Goal: Task Accomplishment & Management: Manage account settings

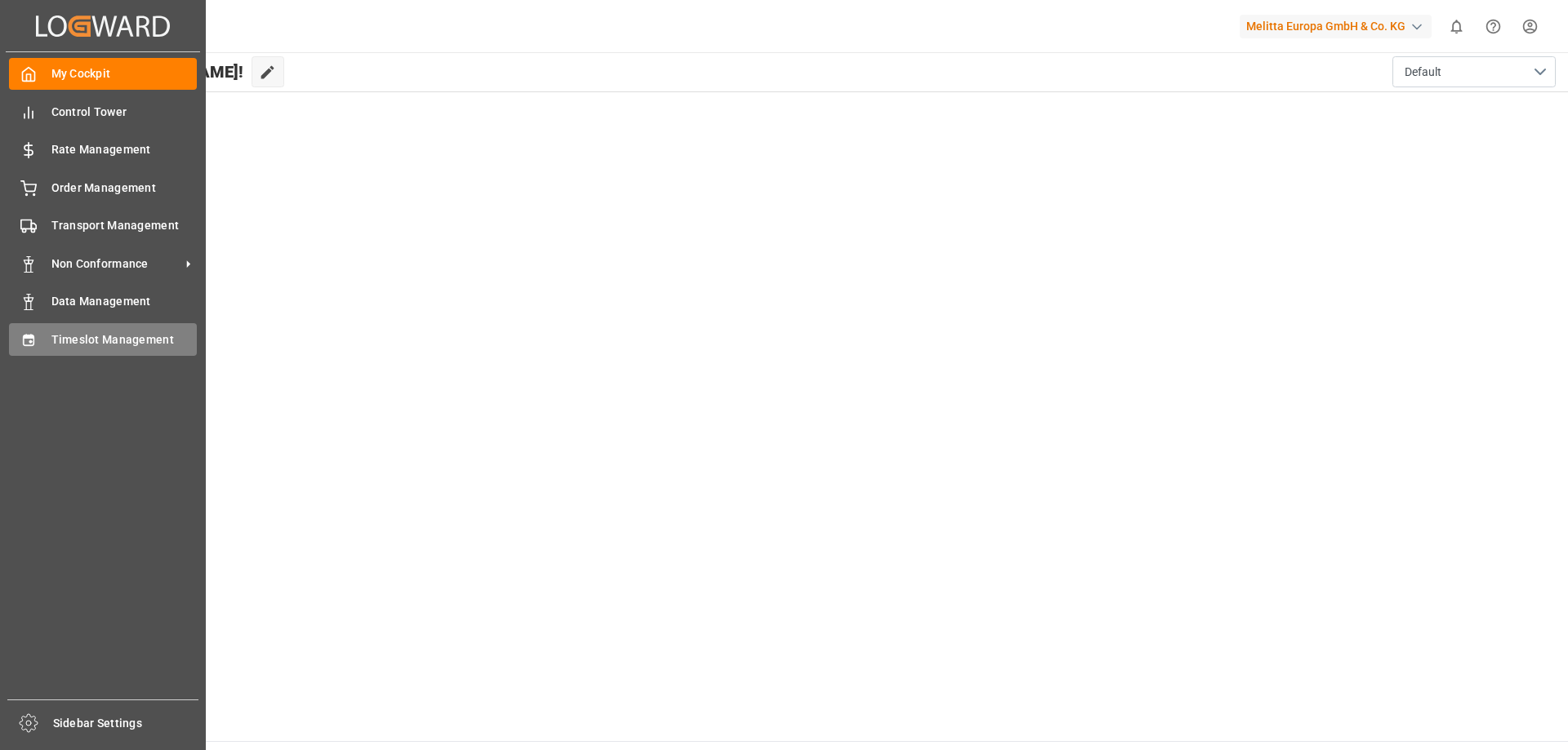
click at [44, 338] on div "Timeslot Management Timeslot Management" at bounding box center [102, 339] width 187 height 32
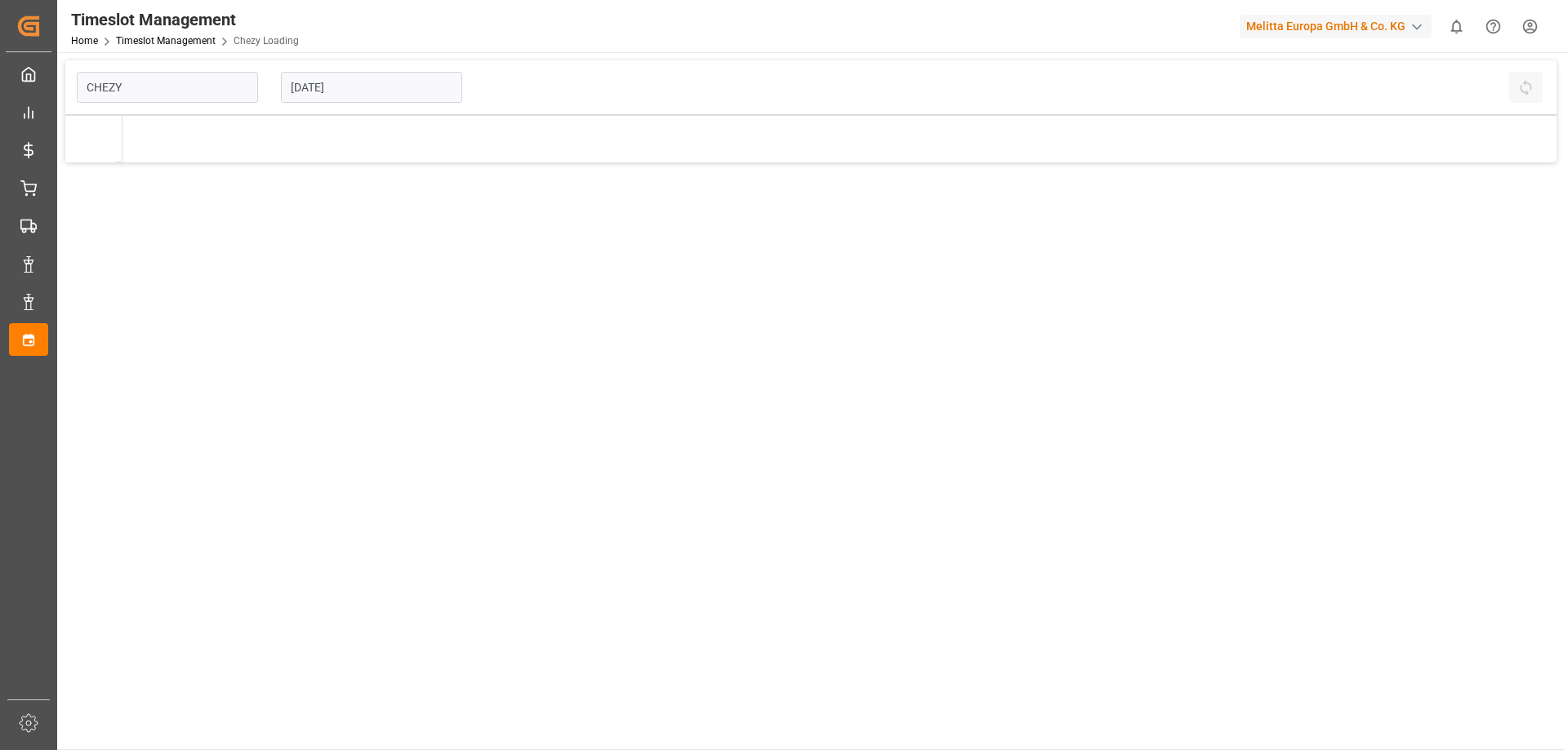
type input "Chezy Loading"
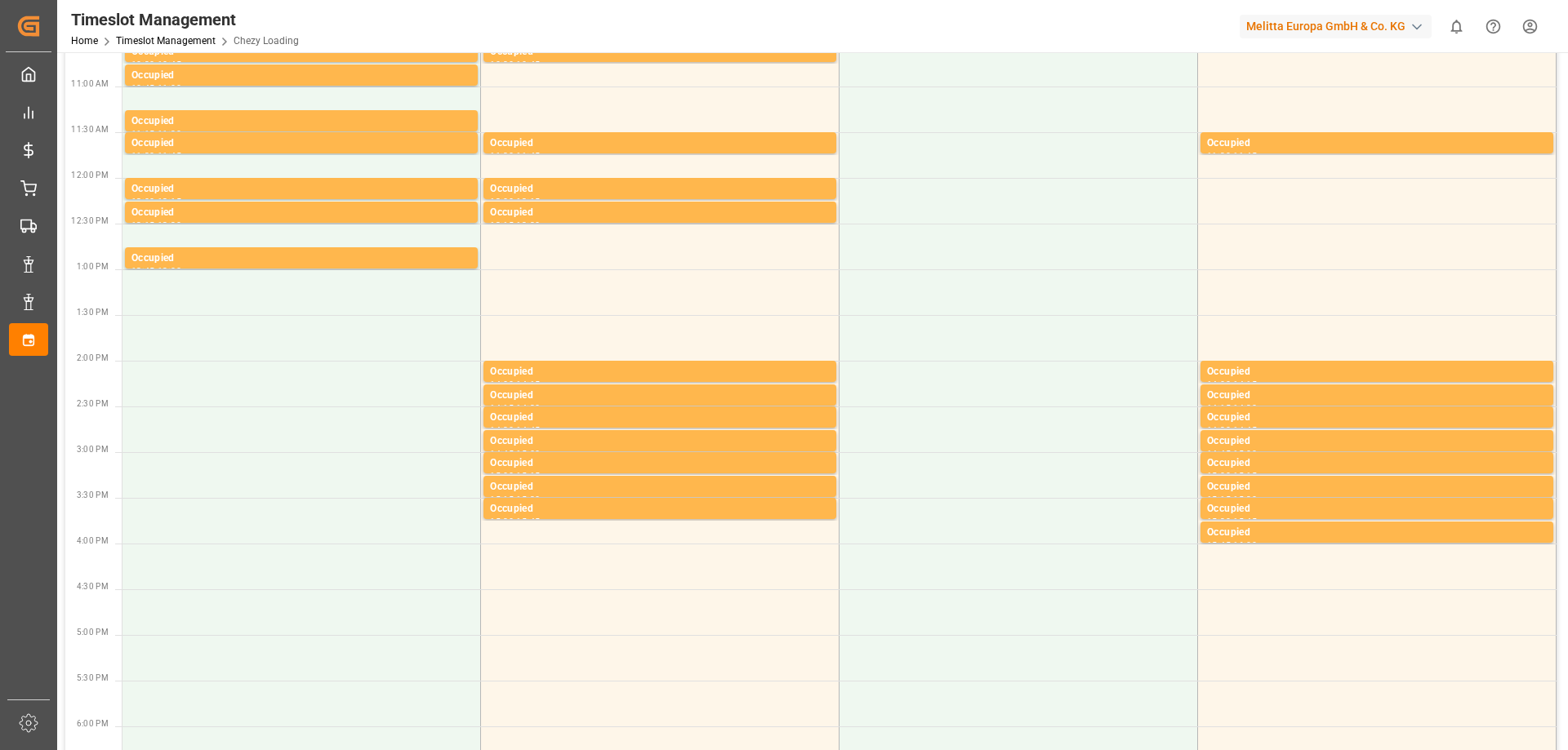
scroll to position [490, 0]
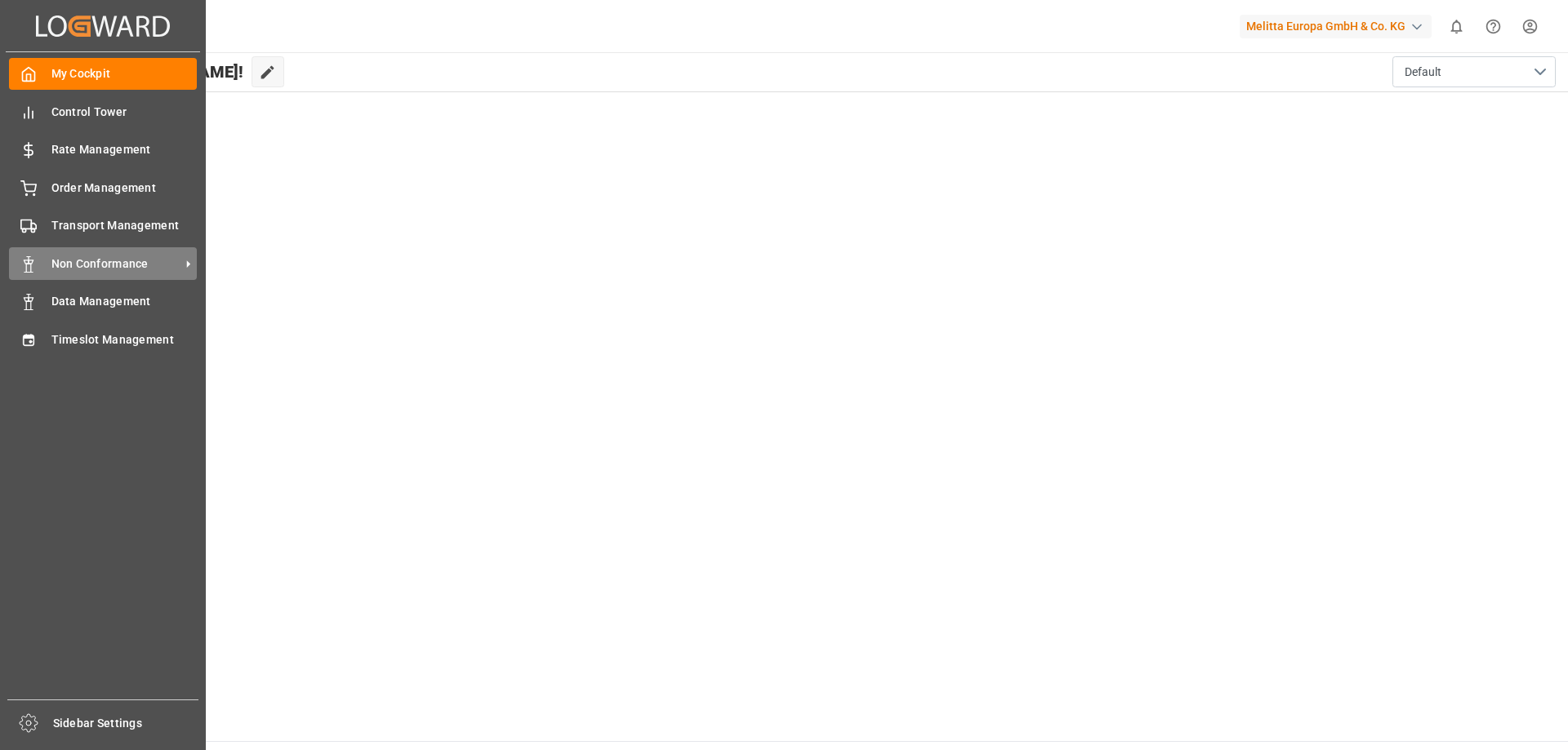
click at [88, 259] on span "Non Conformance" at bounding box center [116, 264] width 129 height 17
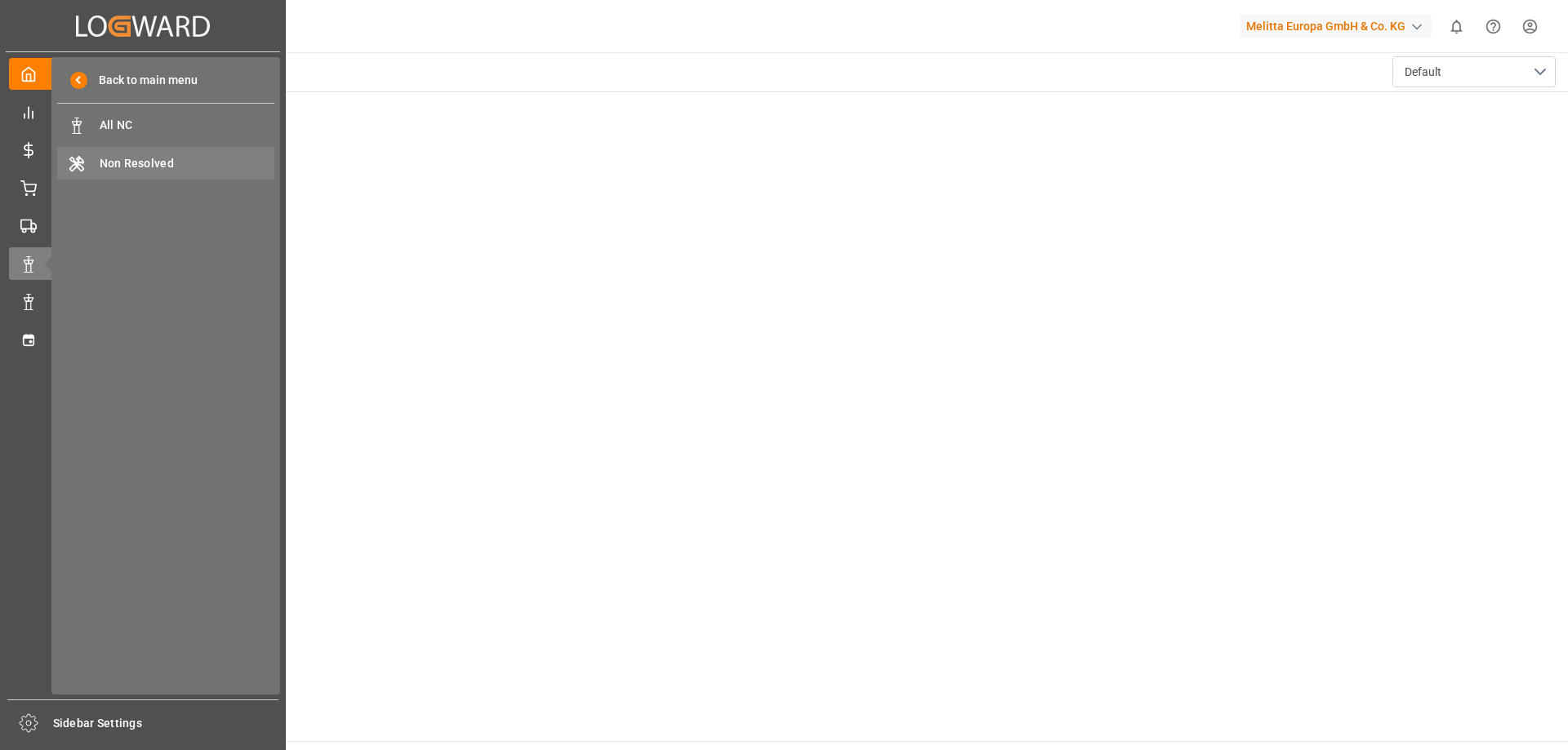
click at [148, 162] on span "Non Resolved" at bounding box center [187, 164] width 175 height 17
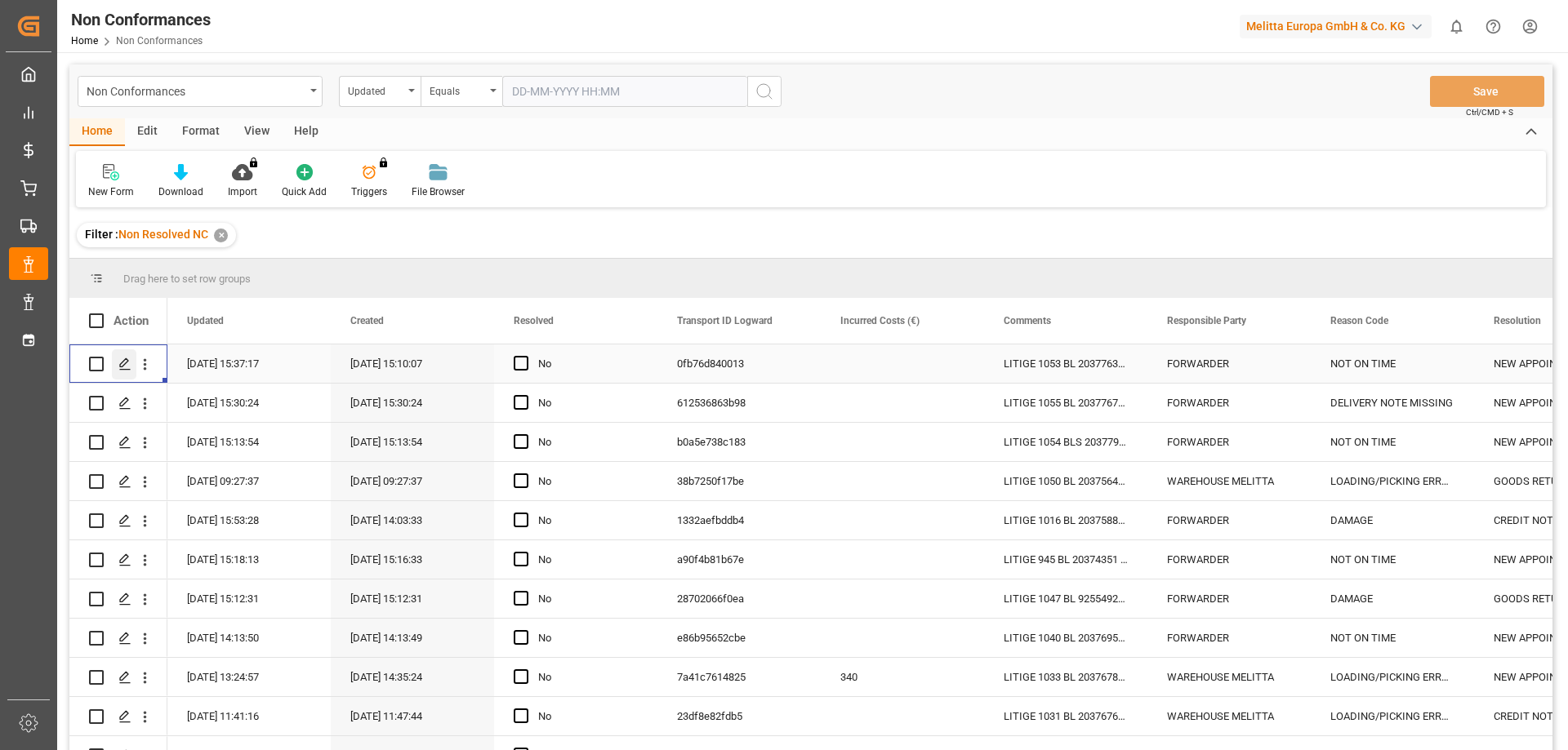
click at [123, 357] on icon "Press SPACE to select this row." at bounding box center [125, 363] width 13 height 13
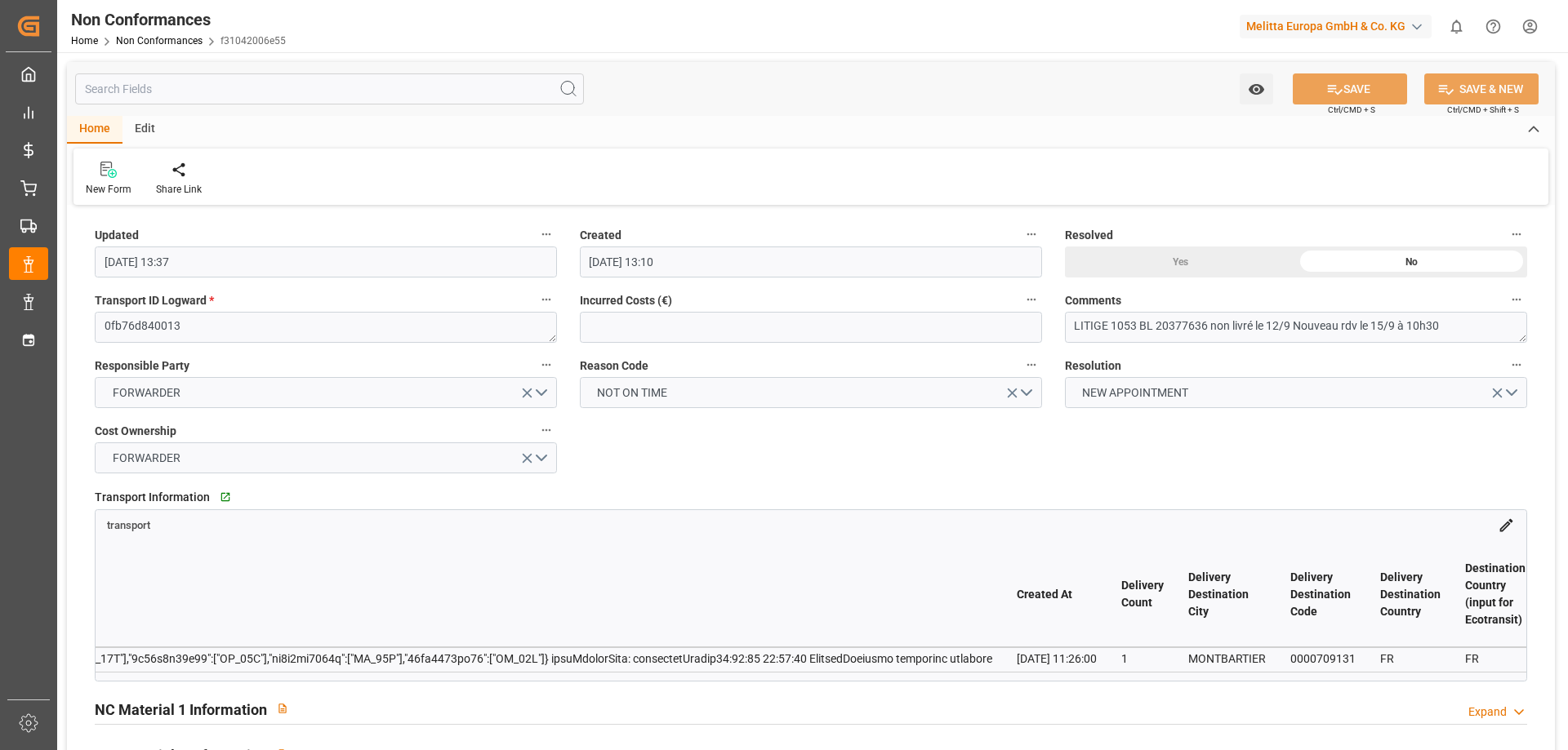
scroll to position [0, 13695]
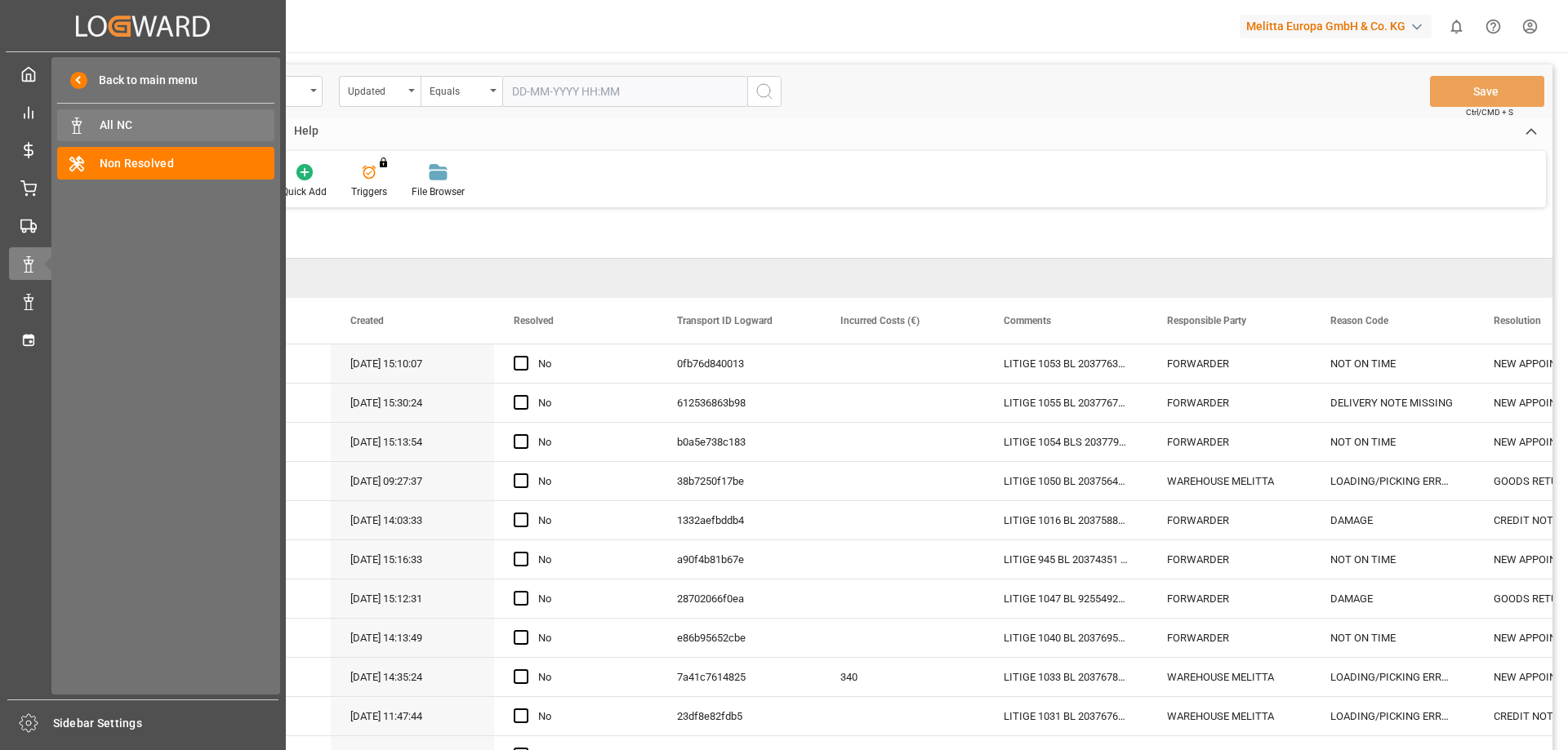
click at [161, 126] on span "All NC" at bounding box center [187, 125] width 175 height 17
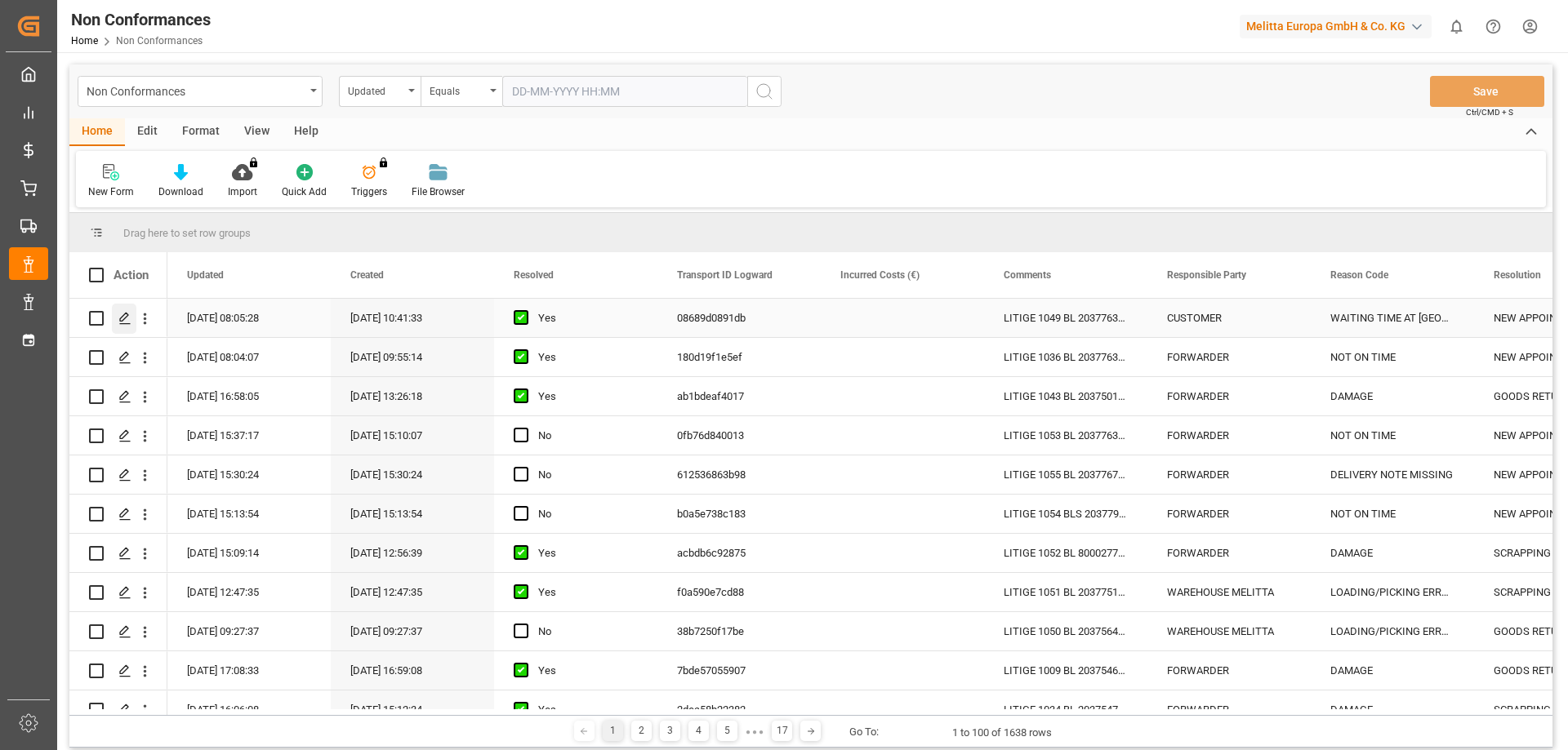
click at [124, 316] on icon "Press SPACE to select this row." at bounding box center [125, 318] width 13 height 13
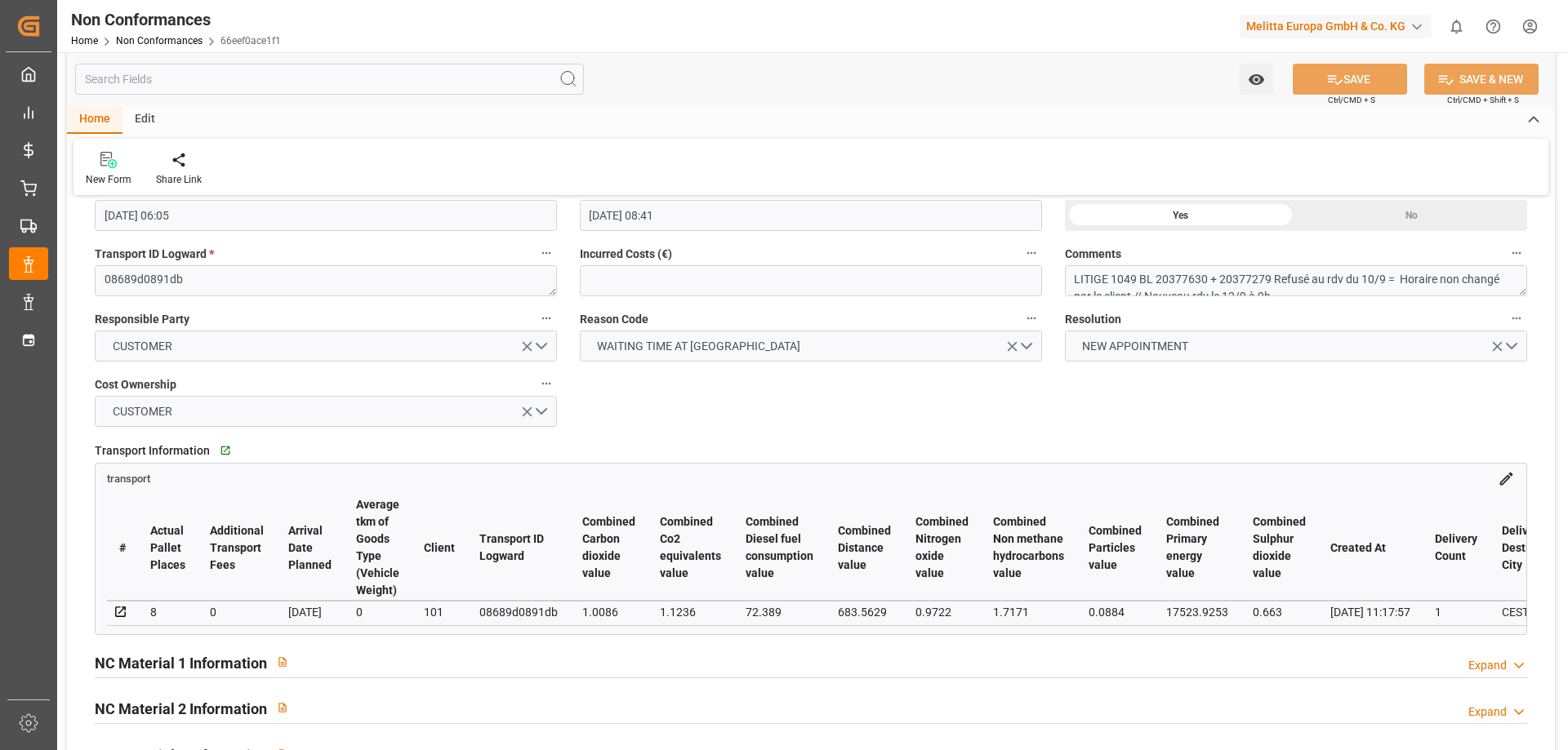
scroll to position [82, 0]
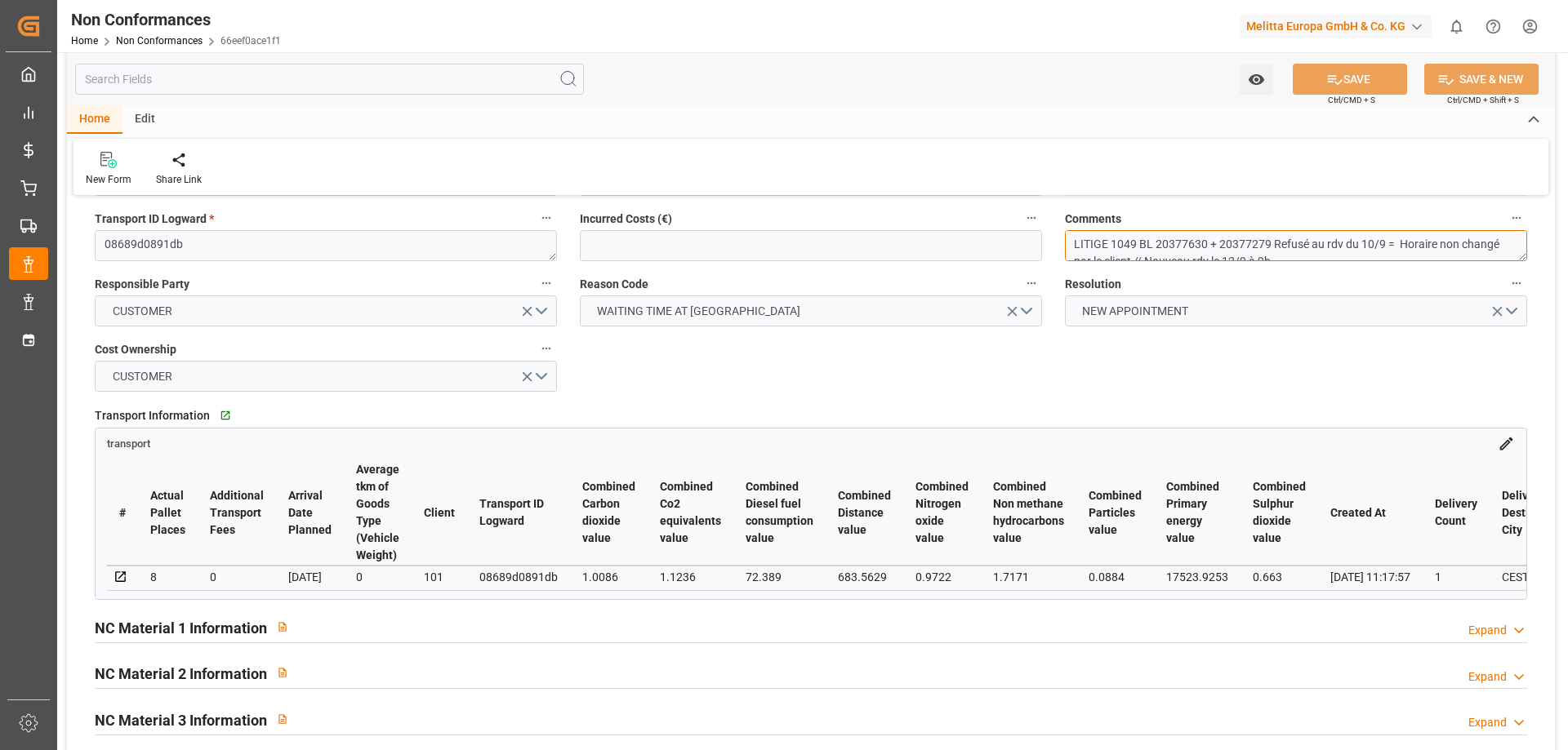
click at [1169, 253] on textarea "LITIGE 1049 BL 20377630 + 20377279 Refusé au rdv du 10/9 = Horaire non changé p…" at bounding box center [1296, 246] width 462 height 31
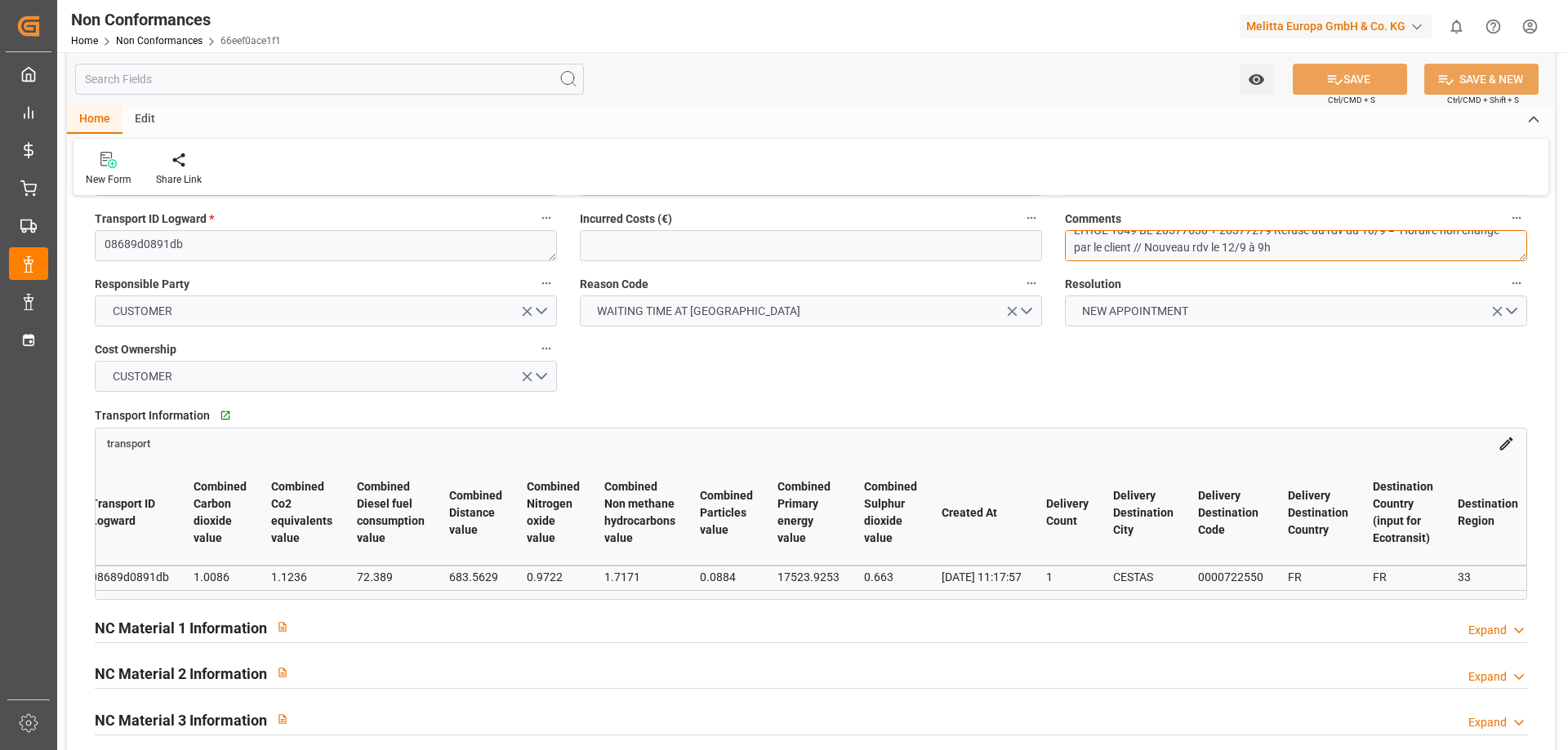
scroll to position [0, 0]
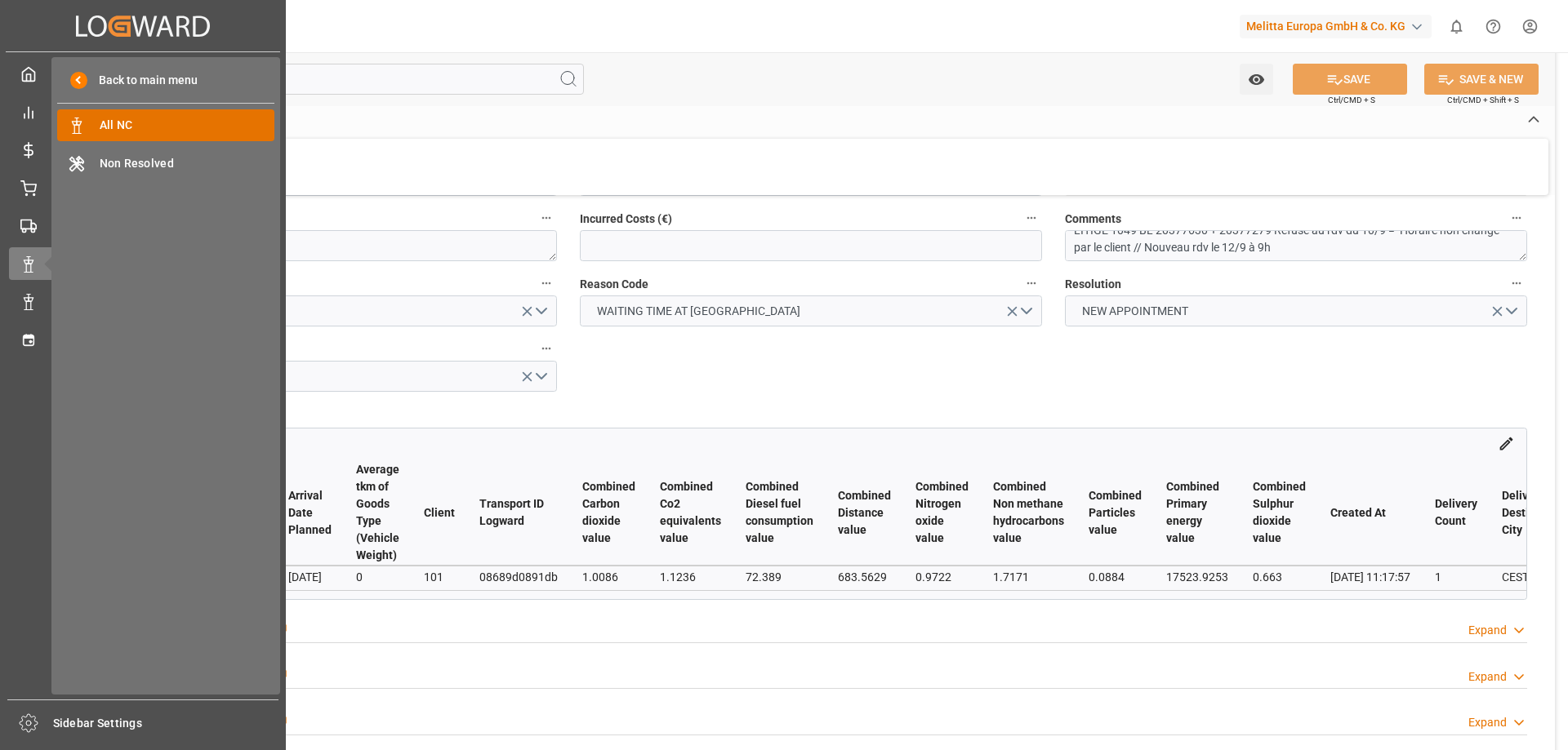
click at [131, 123] on span "All NC" at bounding box center [187, 125] width 175 height 17
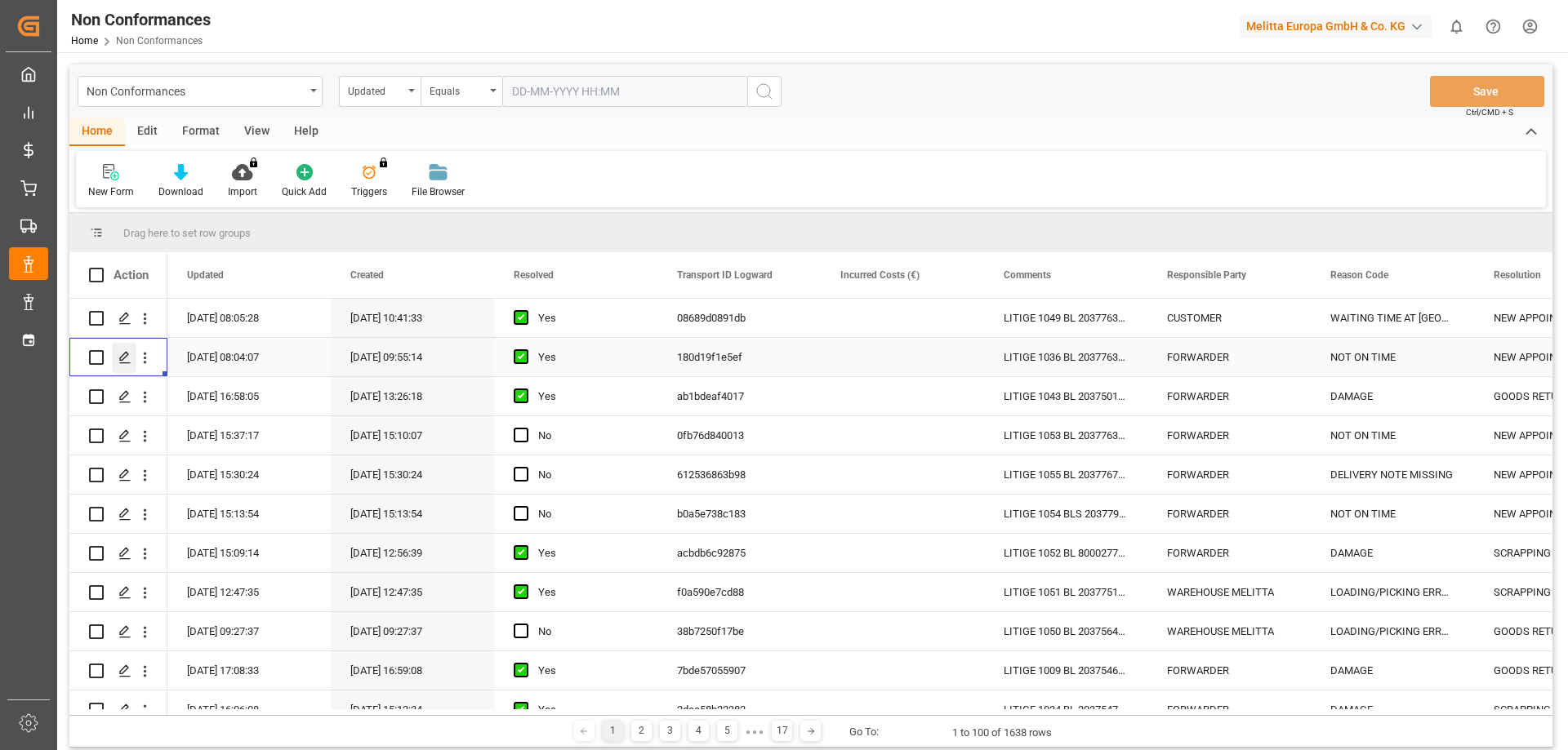
click at [121, 354] on icon "Press SPACE to select this row." at bounding box center [125, 357] width 13 height 13
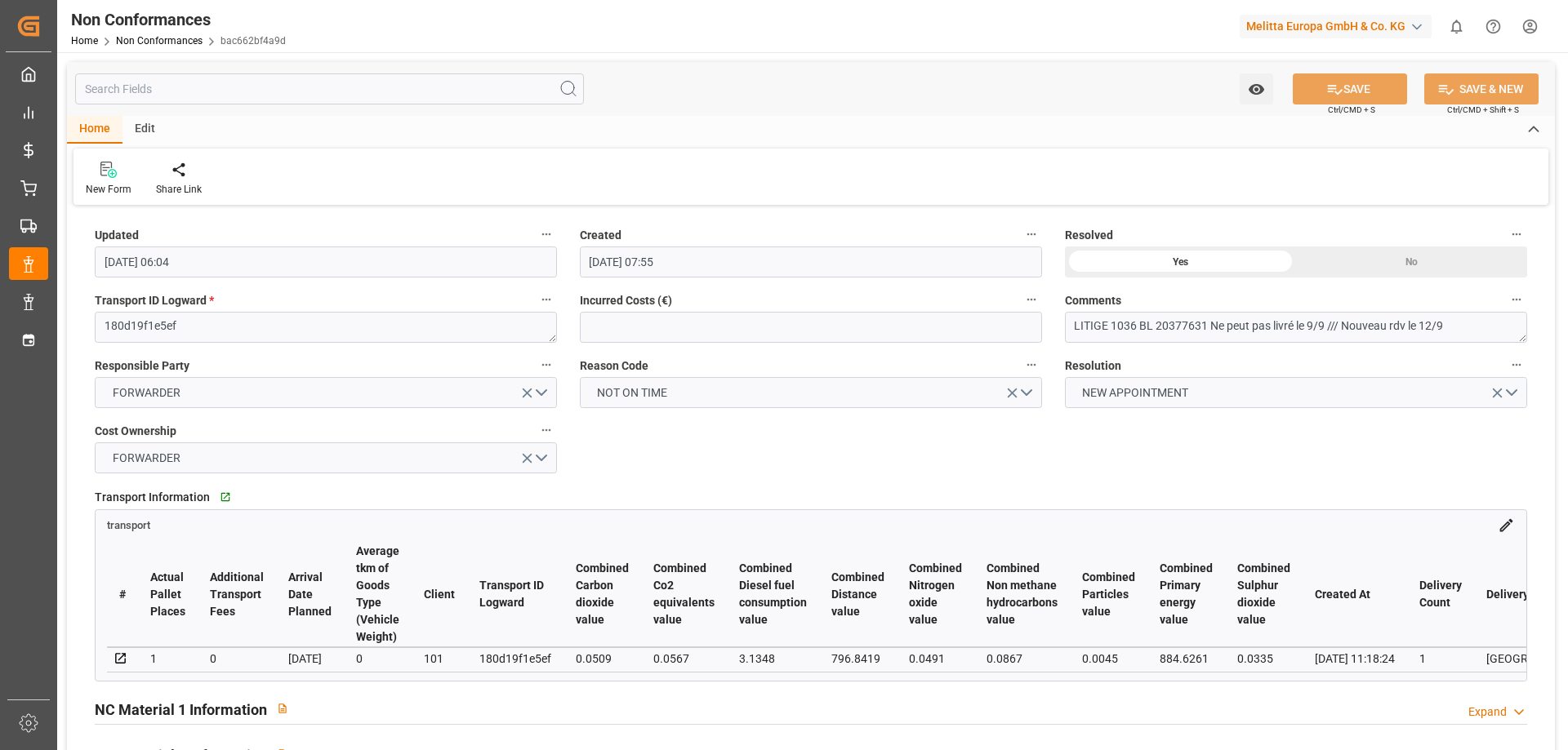
drag, startPoint x: 274, startPoint y: 679, endPoint x: 500, endPoint y: 688, distance: 226.2
click at [500, 686] on div "Transport Information   Go to transport Grid transport # Actual Pallet Places A…" at bounding box center [811, 583] width 1455 height 207
drag, startPoint x: 281, startPoint y: 687, endPoint x: 371, endPoint y: 687, distance: 90.0
click at [371, 686] on div "Transport Information   Go to transport Grid transport # Actual Pallet Places A…" at bounding box center [811, 583] width 1455 height 207
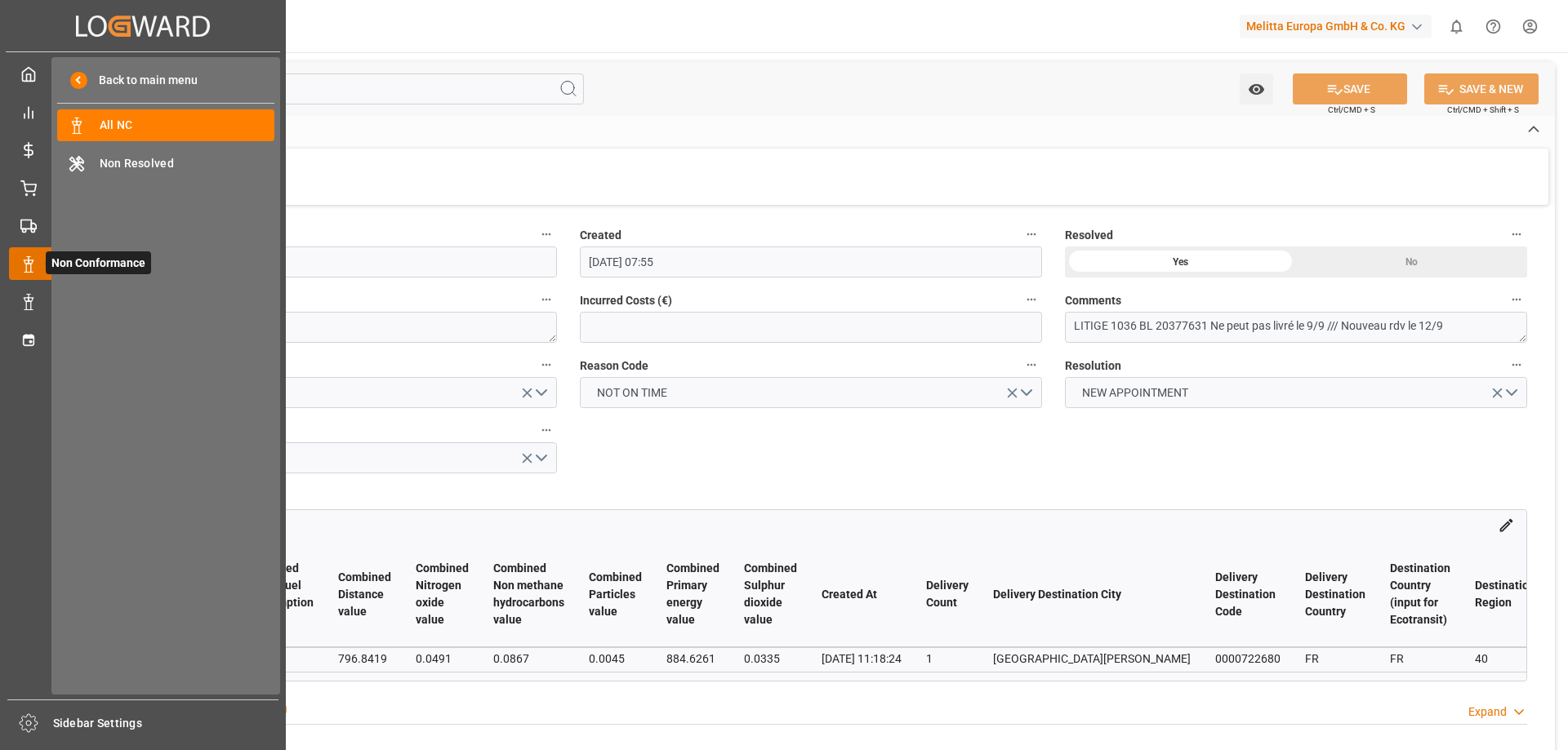
click at [64, 258] on span "Non Conformance" at bounding box center [98, 263] width 105 height 23
click at [134, 121] on span "All NC" at bounding box center [187, 125] width 175 height 17
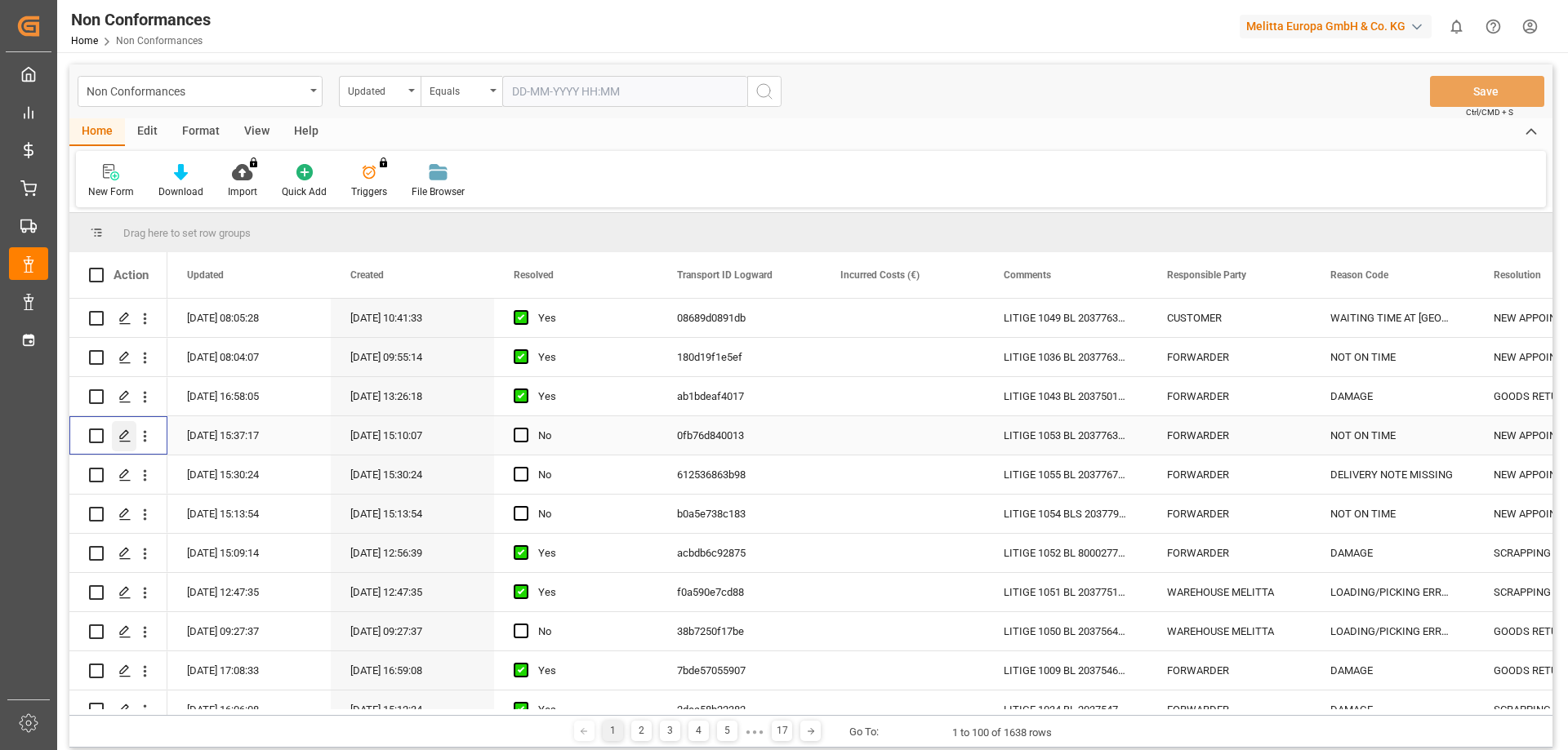
click at [128, 434] on icon "Press SPACE to select this row." at bounding box center [125, 436] width 13 height 13
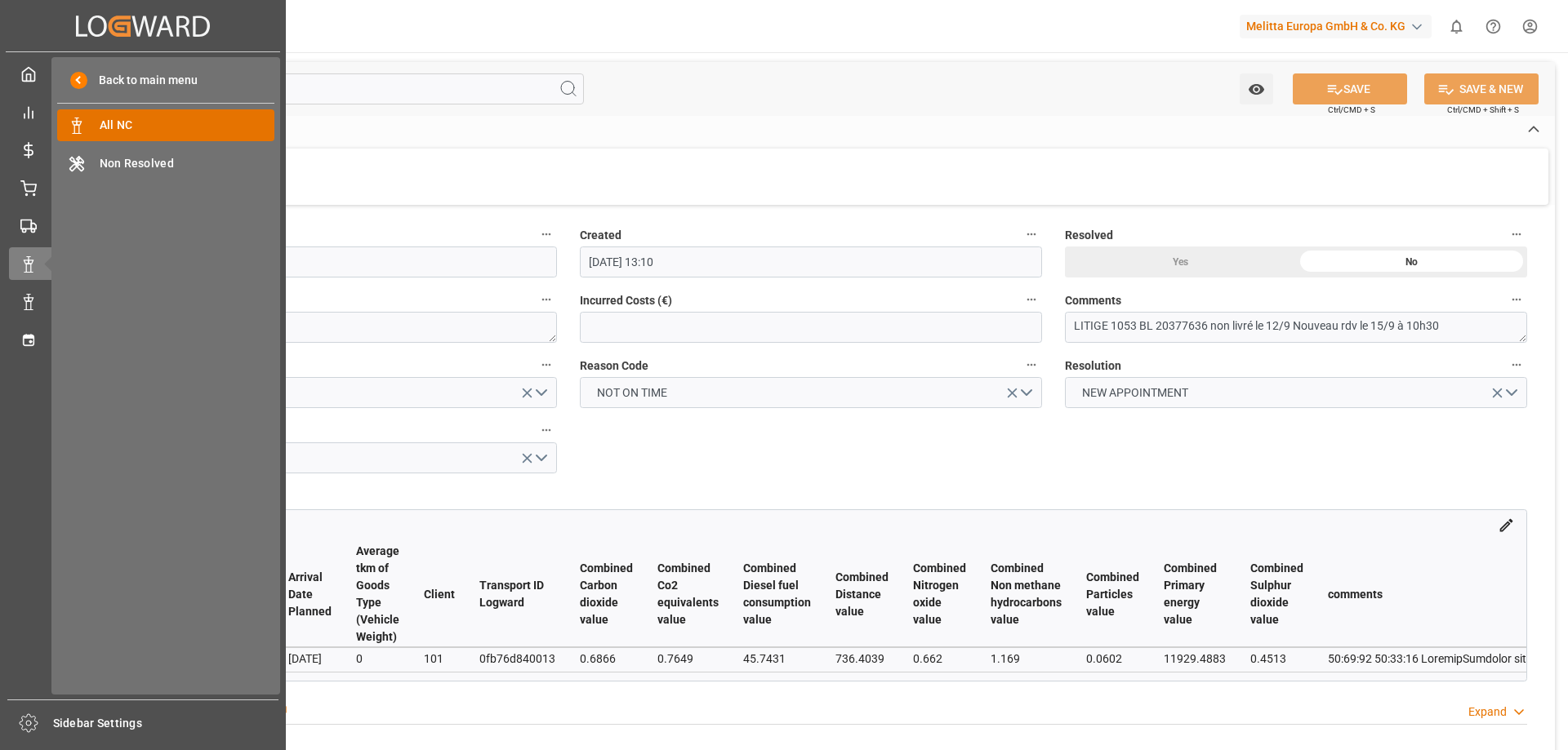
click at [115, 125] on span "All NC" at bounding box center [187, 125] width 175 height 17
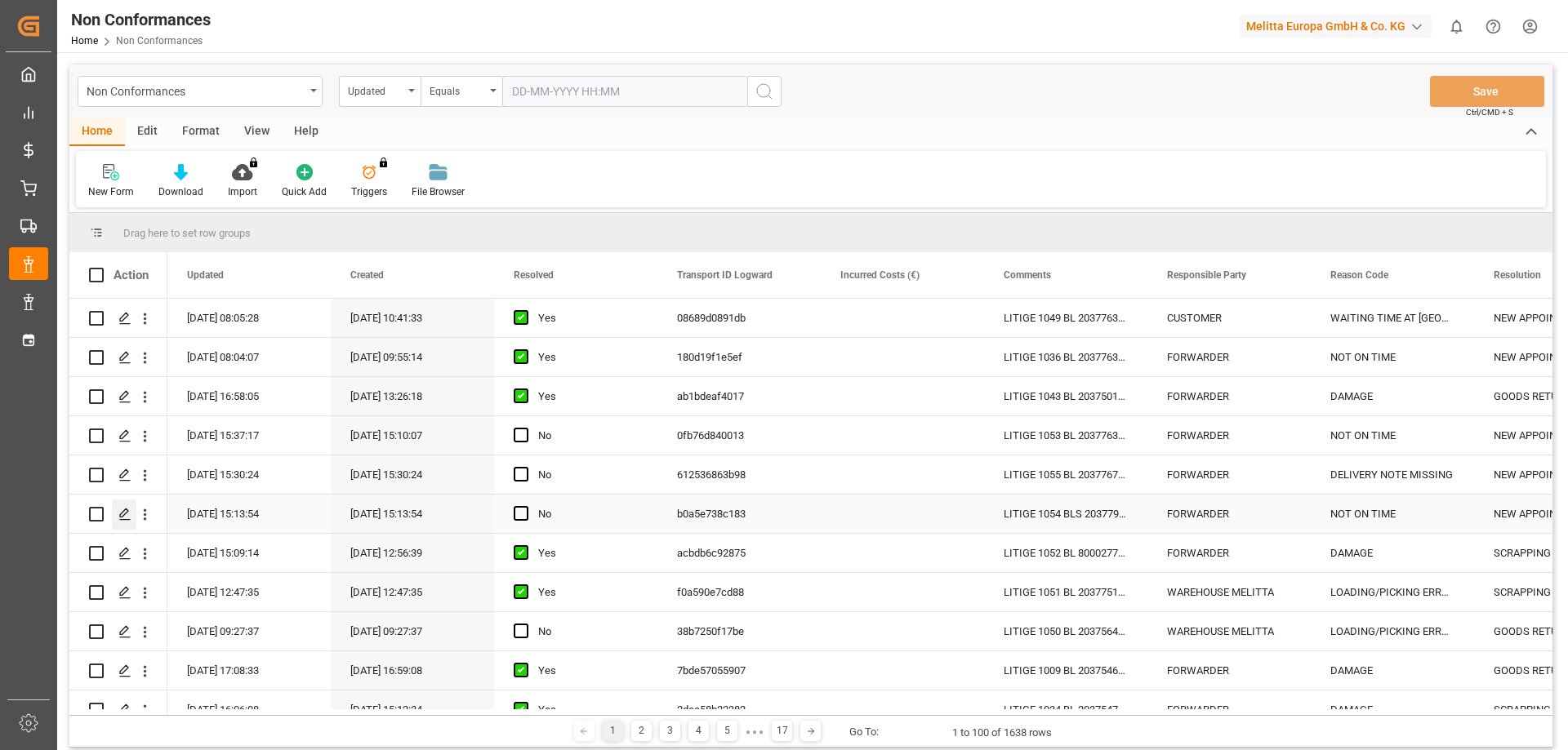
click at [121, 503] on div "Press SPACE to select this row." at bounding box center [124, 514] width 24 height 30
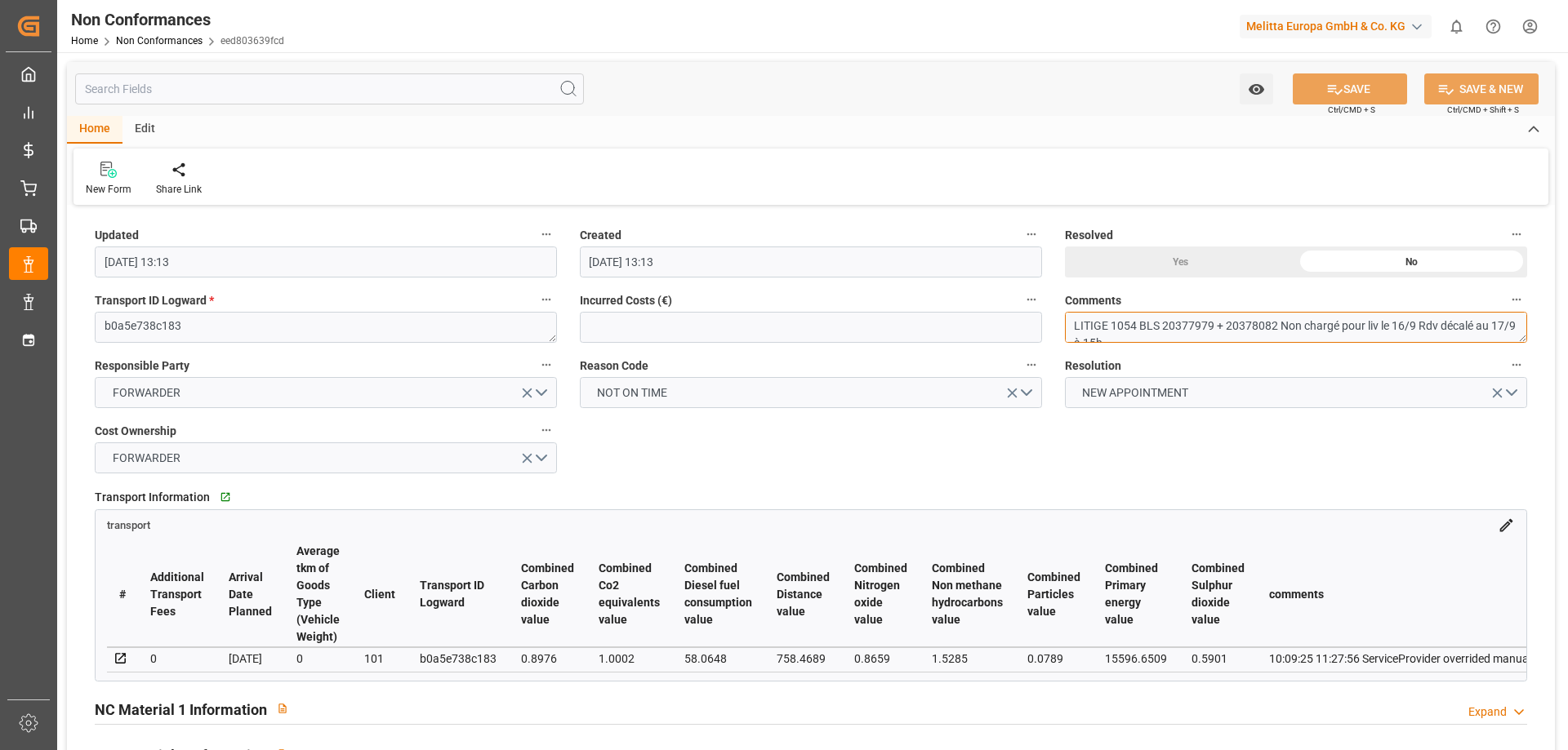
click at [1312, 332] on textarea "LITIGE 1054 BLS 20377979 + 20378082 Non chargé pour liv le 16/9 Rdv décalé au 1…" at bounding box center [1296, 328] width 462 height 31
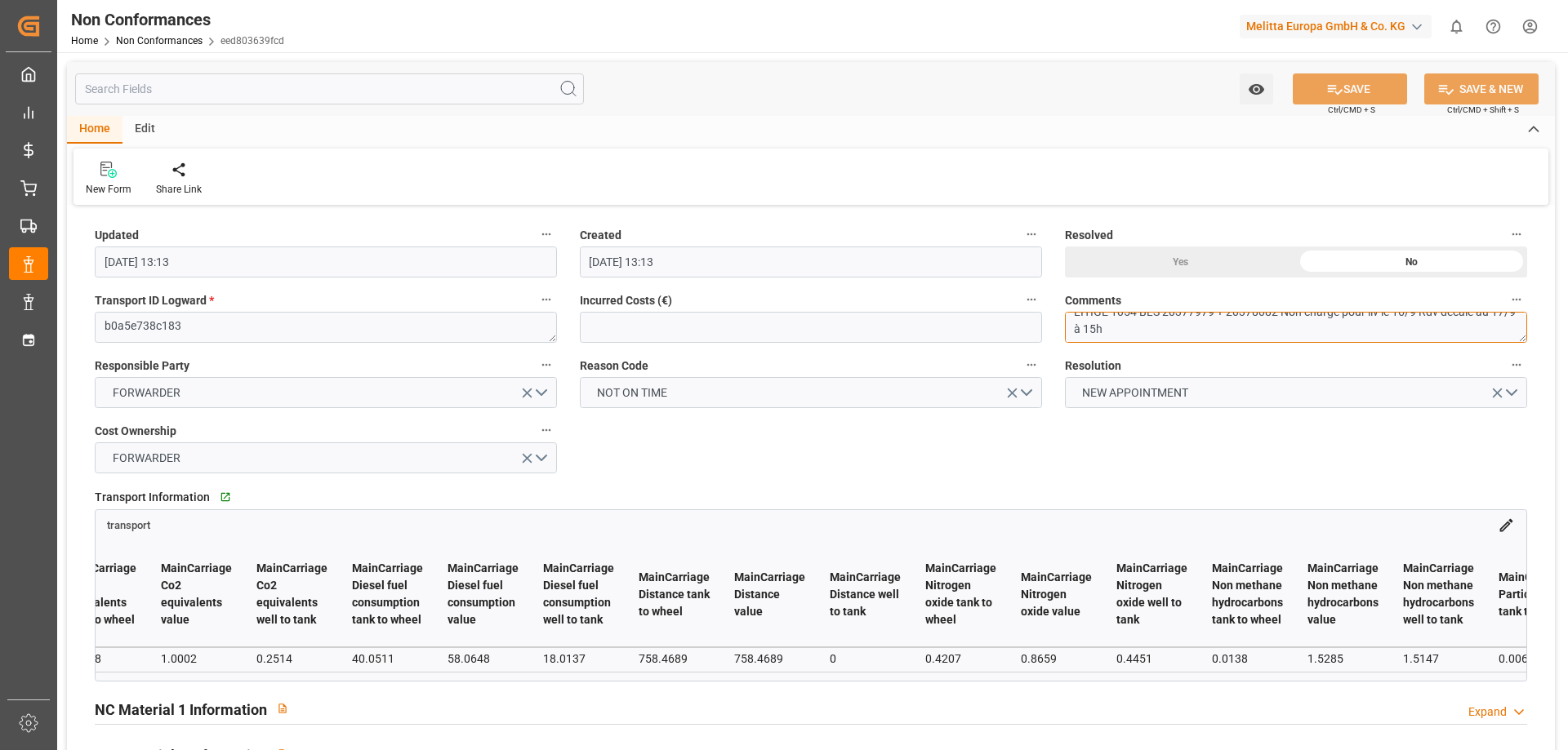
scroll to position [0, 6664]
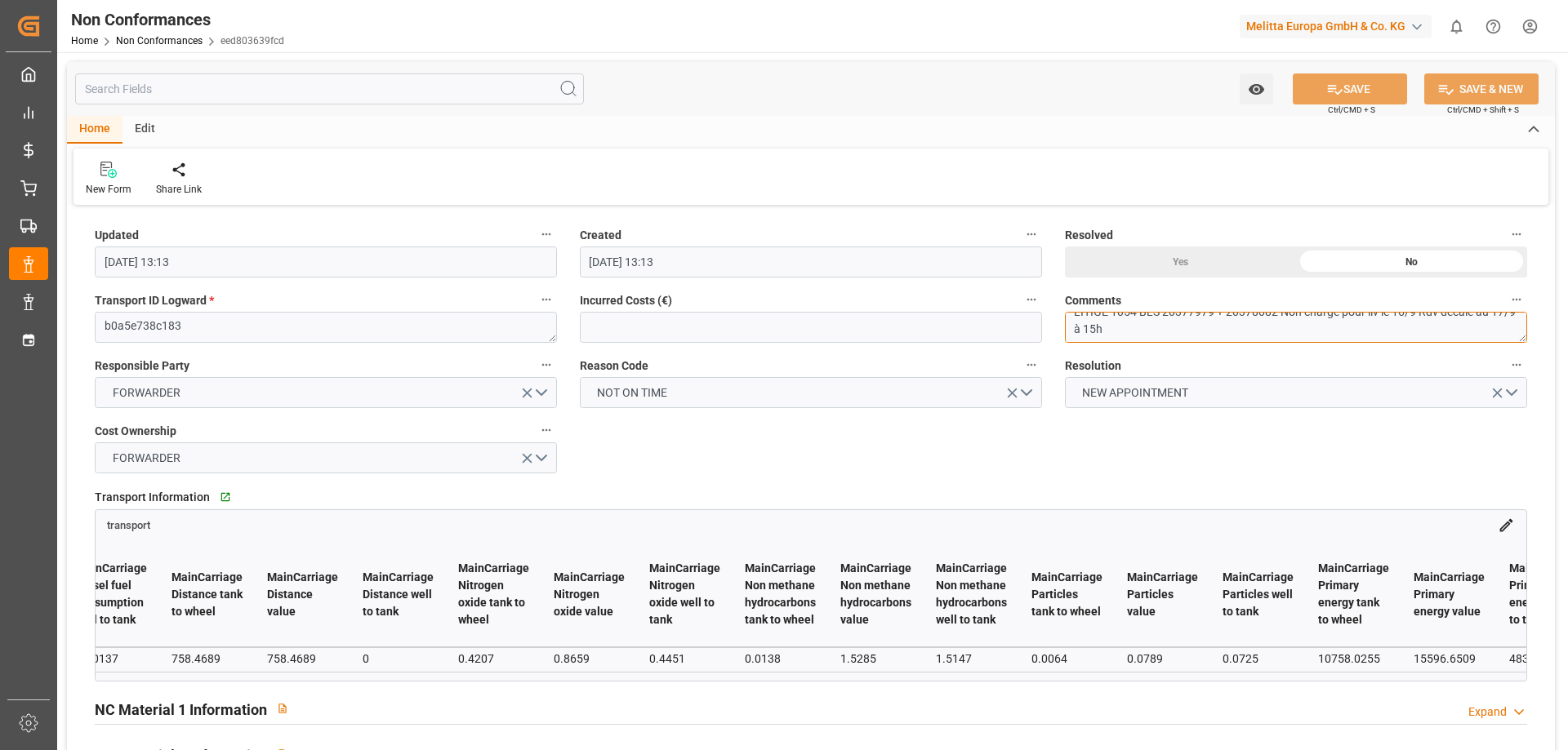
click at [1218, 330] on textarea "LITIGE 1054 BLS 20377979 + 20378082 Non chargé pour liv le 16/9 Rdv décalé au 1…" at bounding box center [1296, 328] width 462 height 31
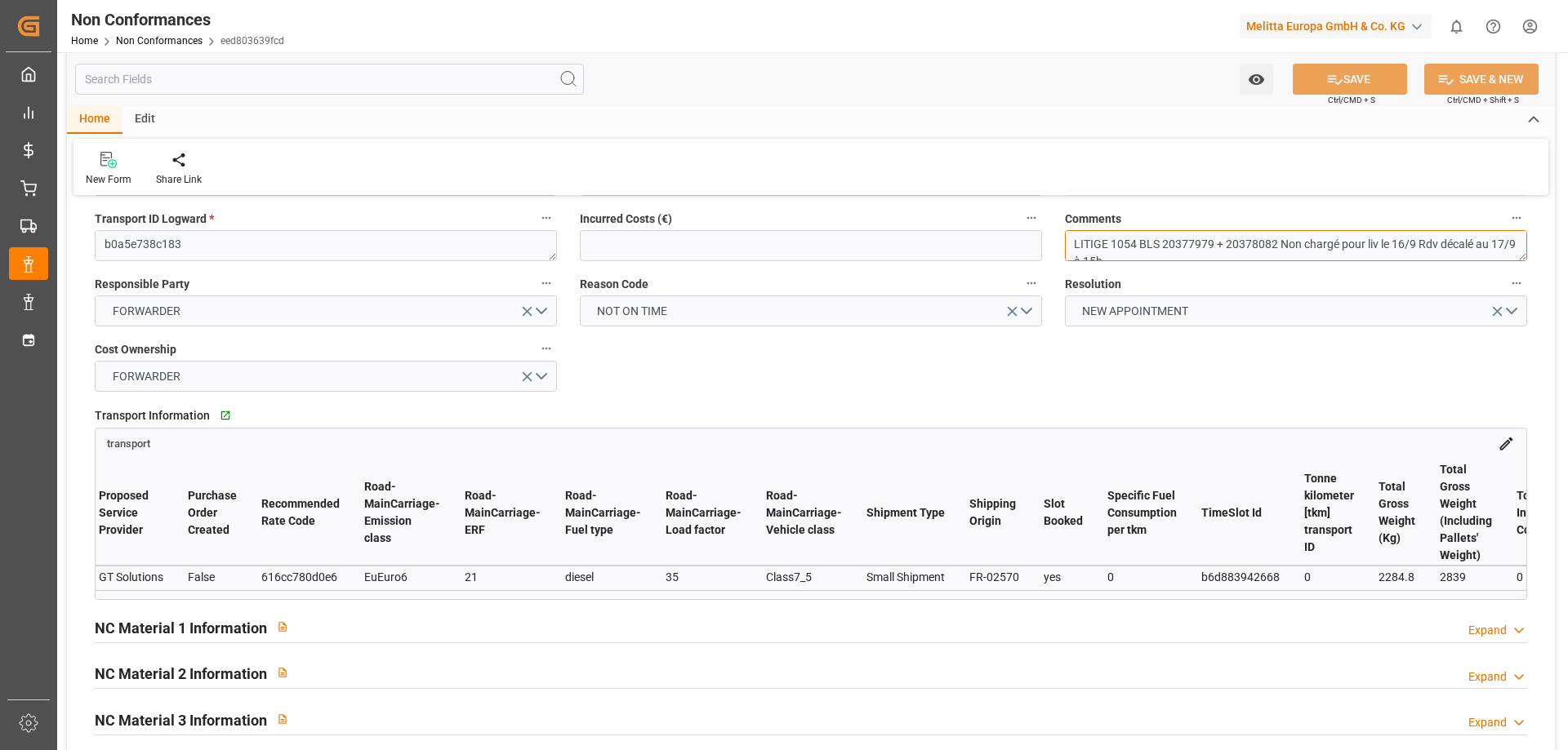
scroll to position [0, 9814]
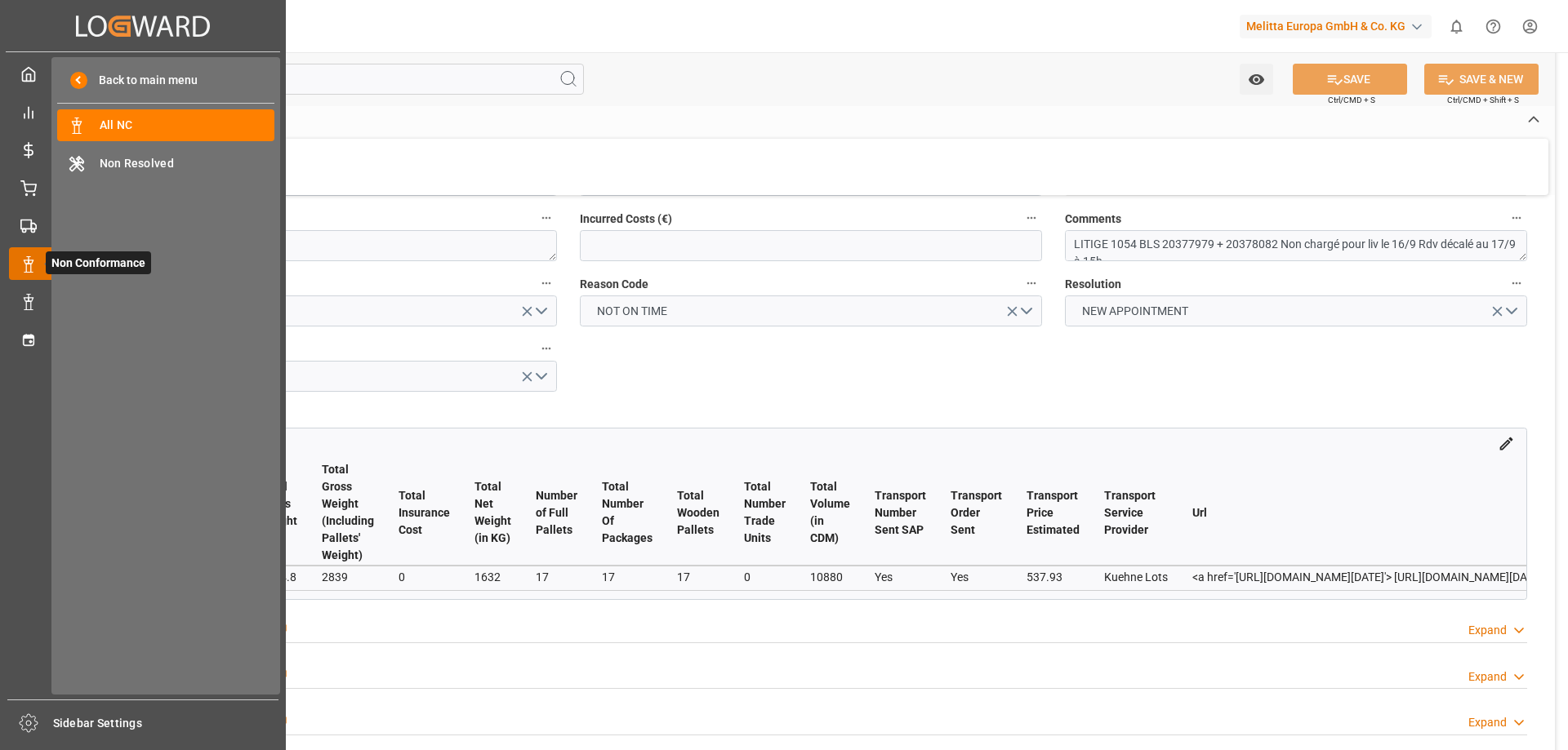
click at [31, 257] on icon at bounding box center [48, 263] width 34 height 34
click at [118, 125] on span "All NC" at bounding box center [187, 125] width 175 height 17
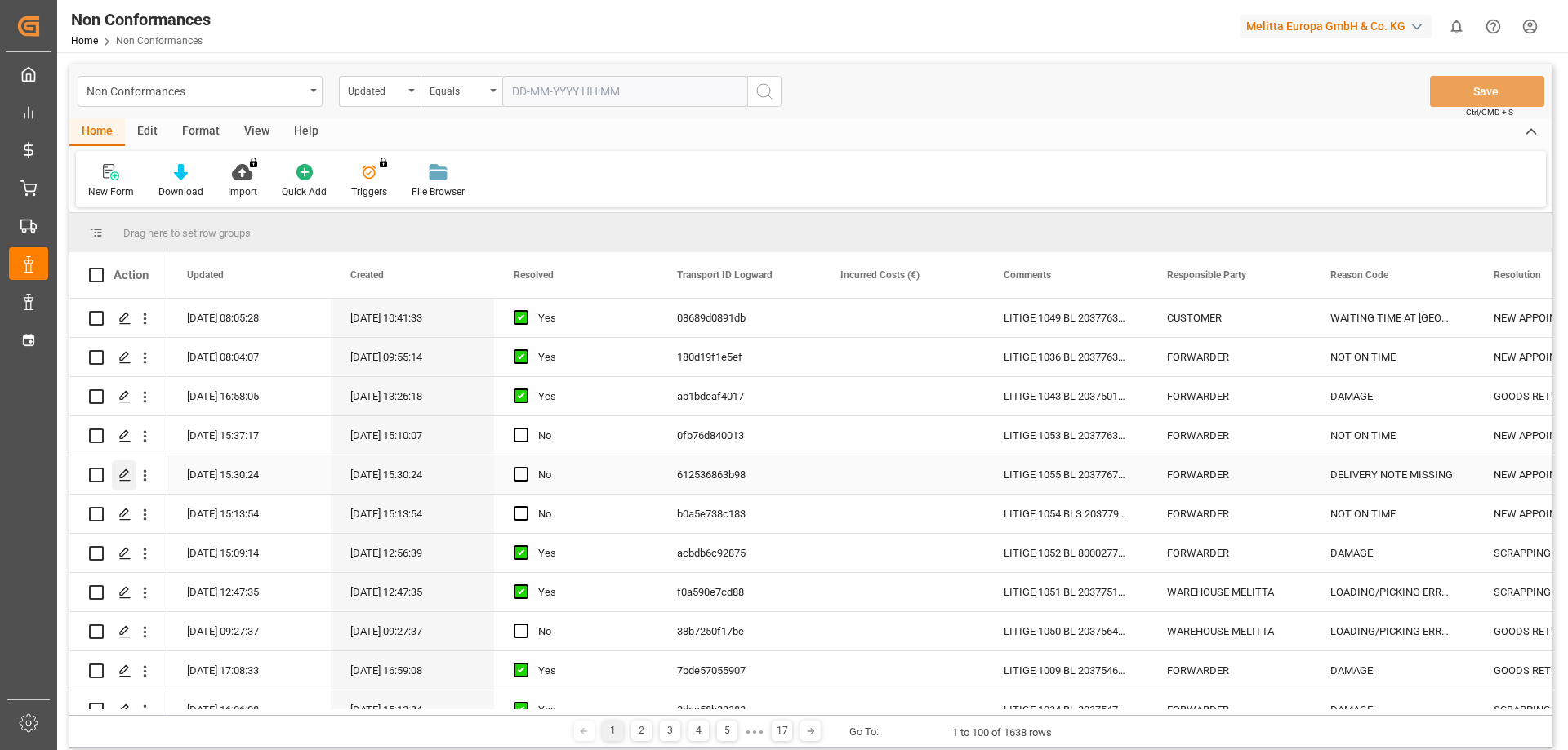
click at [128, 476] on icon "Press SPACE to select this row." at bounding box center [125, 475] width 13 height 13
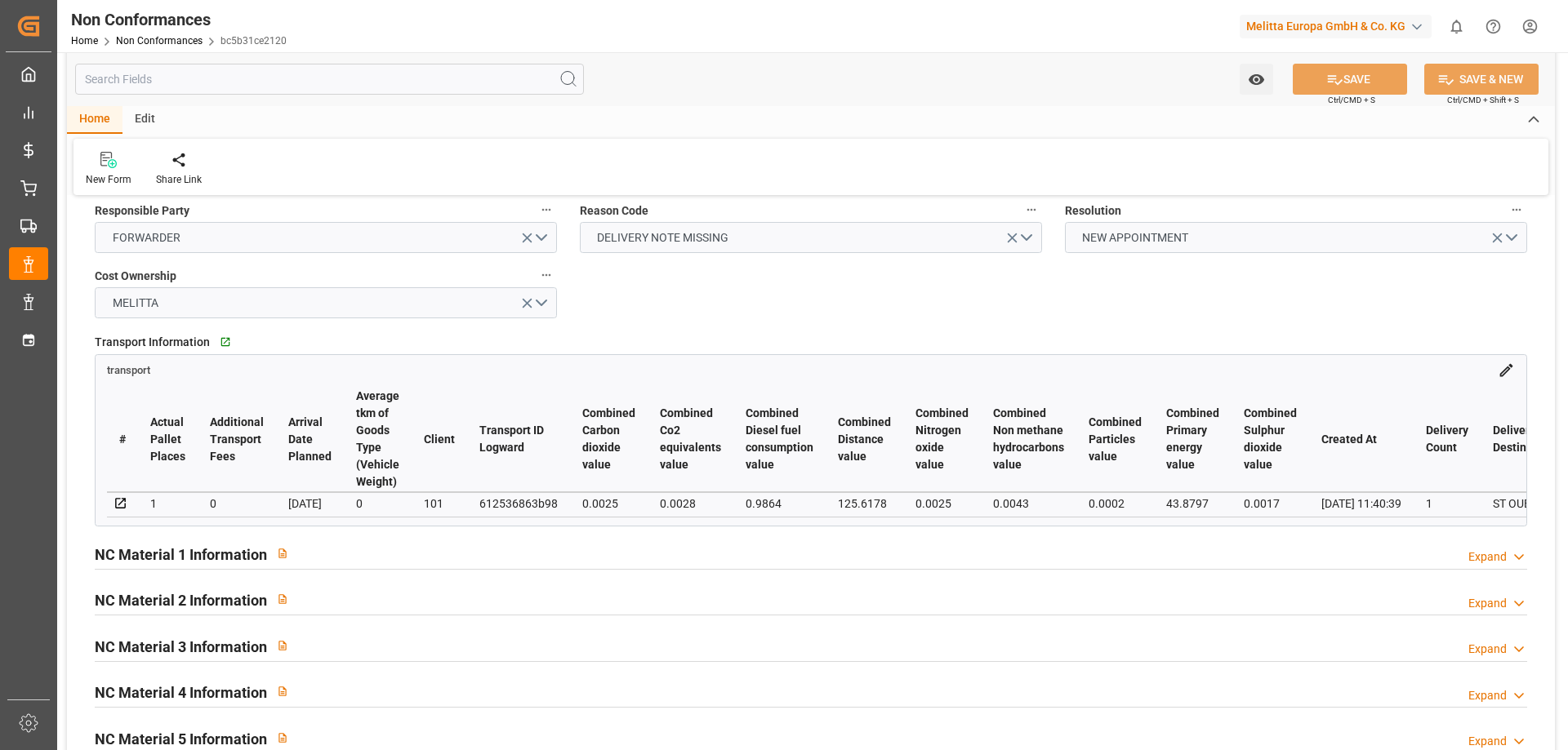
scroll to position [163, 0]
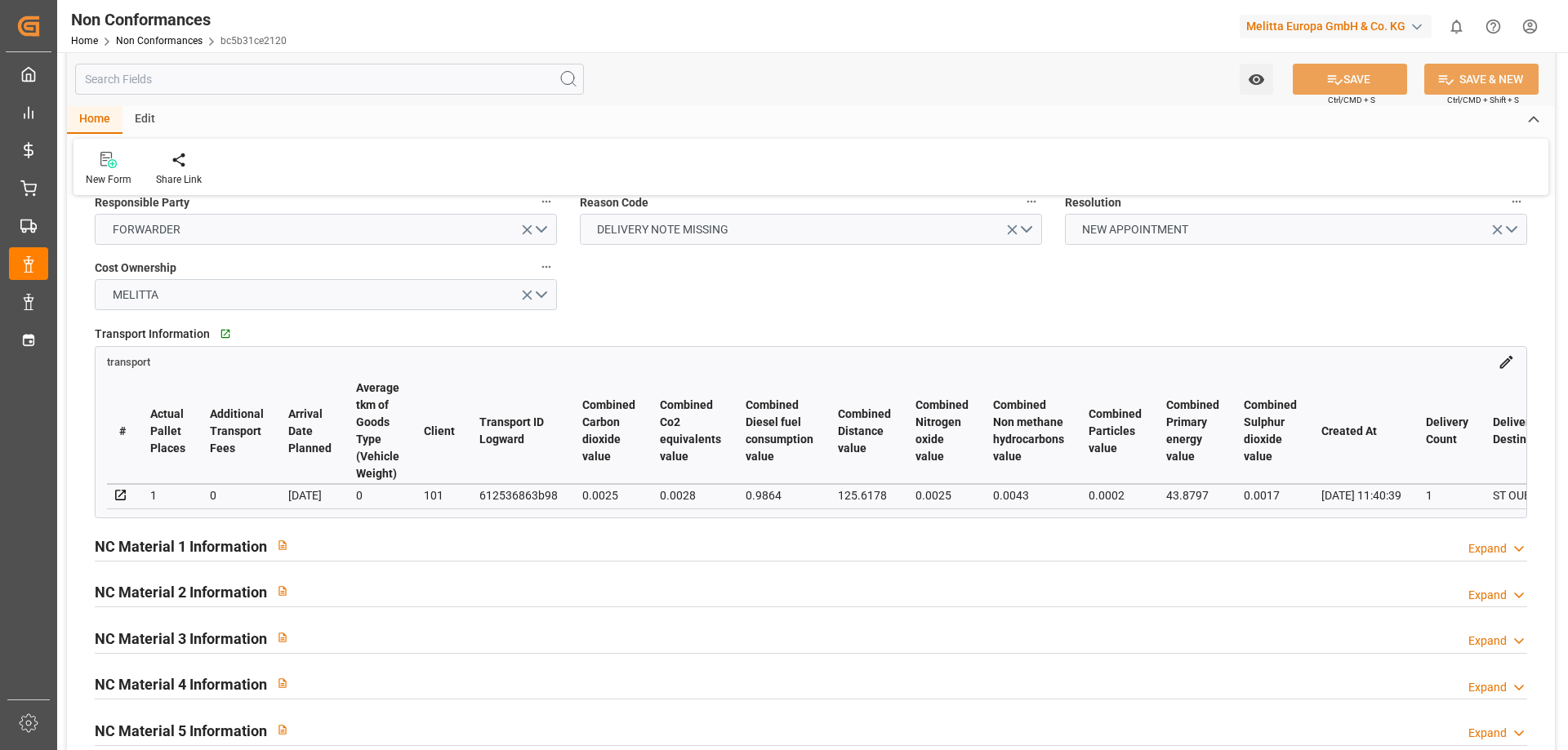
drag, startPoint x: 299, startPoint y: 515, endPoint x: 480, endPoint y: 512, distance: 181.0
click at [480, 512] on div "# Actual Pallet Places Additional Transport Fees Arrival Date Planned Average t…" at bounding box center [811, 443] width 1430 height 147
drag, startPoint x: 287, startPoint y: 524, endPoint x: 593, endPoint y: 515, distance: 306.1
click at [593, 515] on div "transport # Actual Pallet Places Additional Transport Fees Arrival Date Planned…" at bounding box center [811, 431] width 1432 height 172
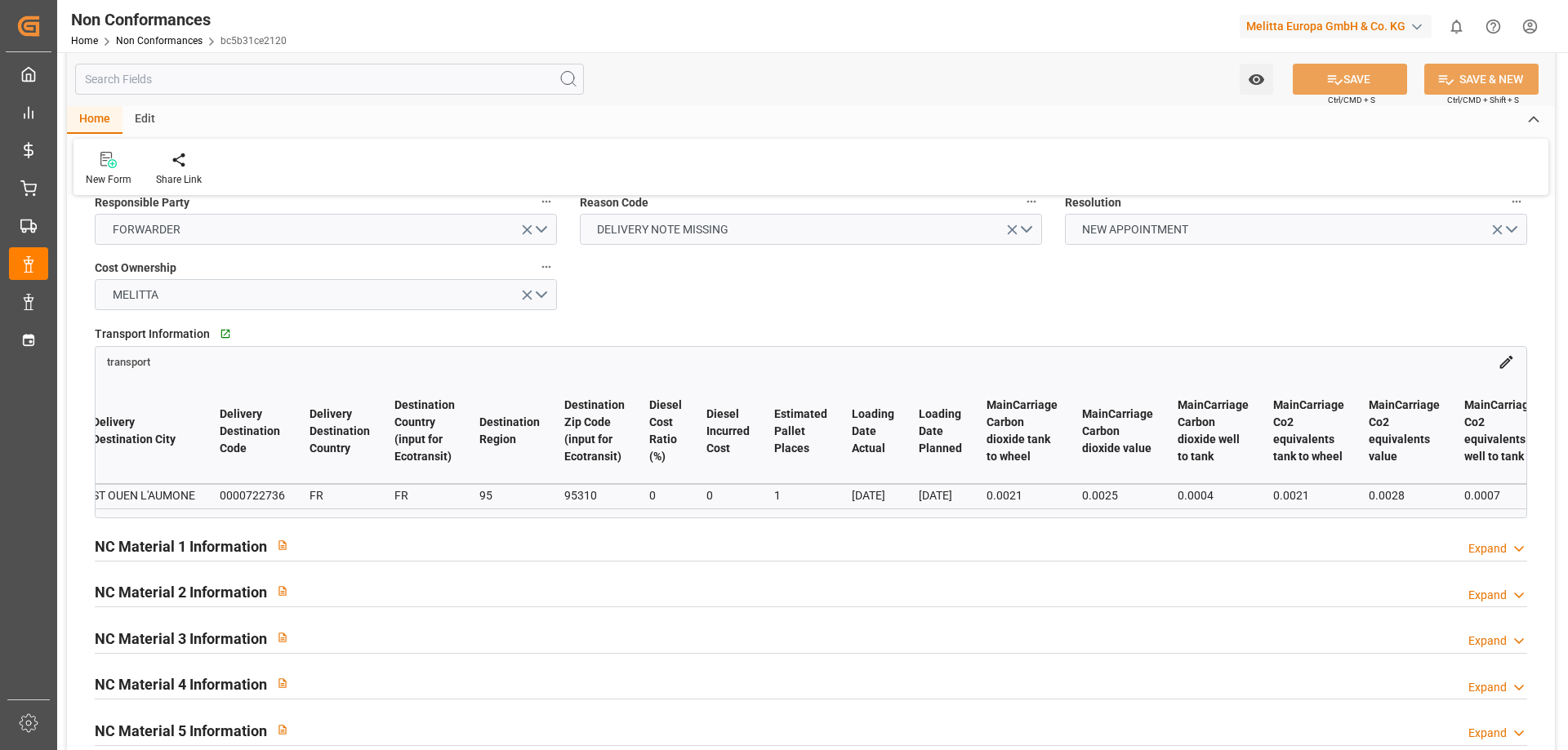
scroll to position [0, 0]
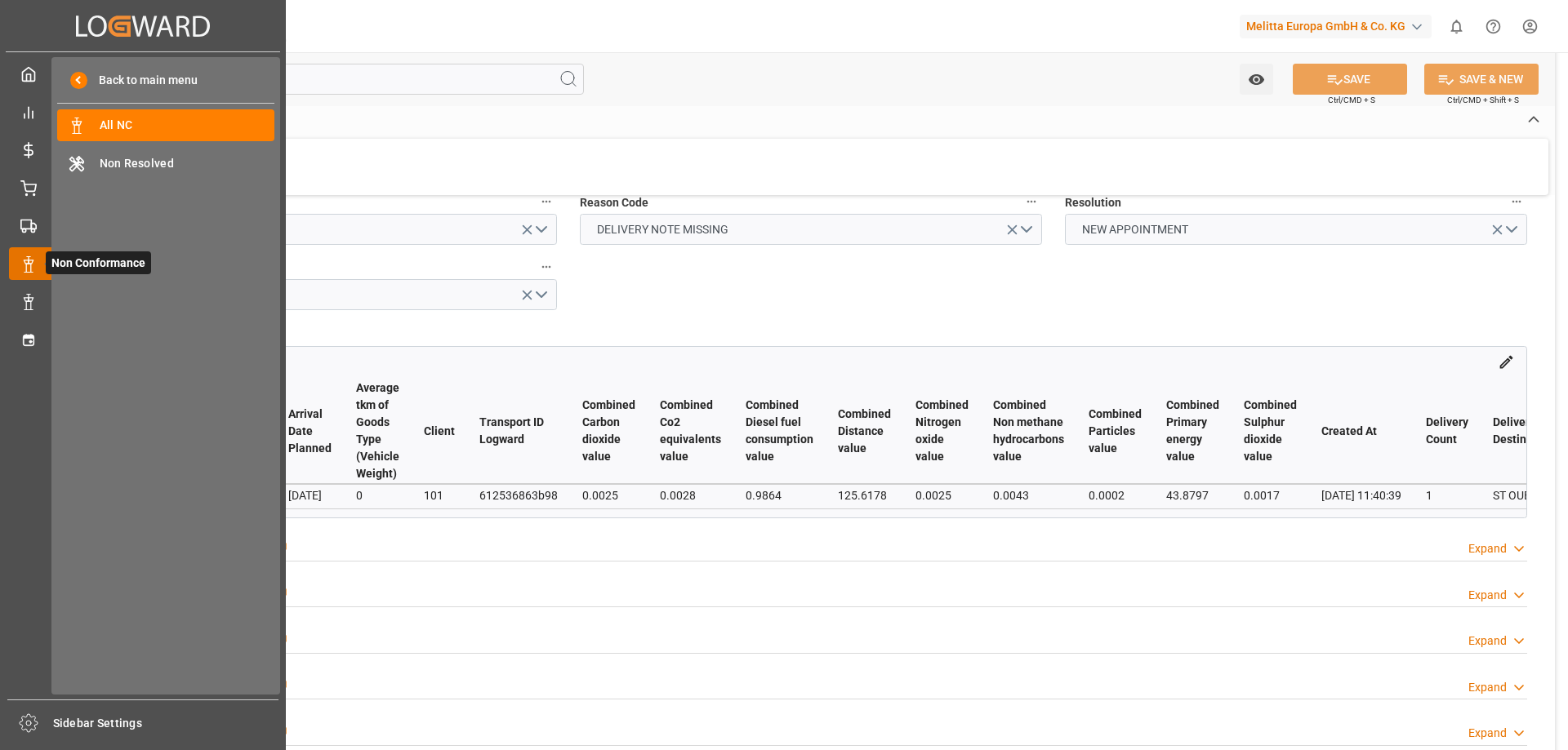
click at [34, 265] on icon at bounding box center [48, 263] width 34 height 34
click at [118, 117] on span "All NC" at bounding box center [187, 125] width 175 height 17
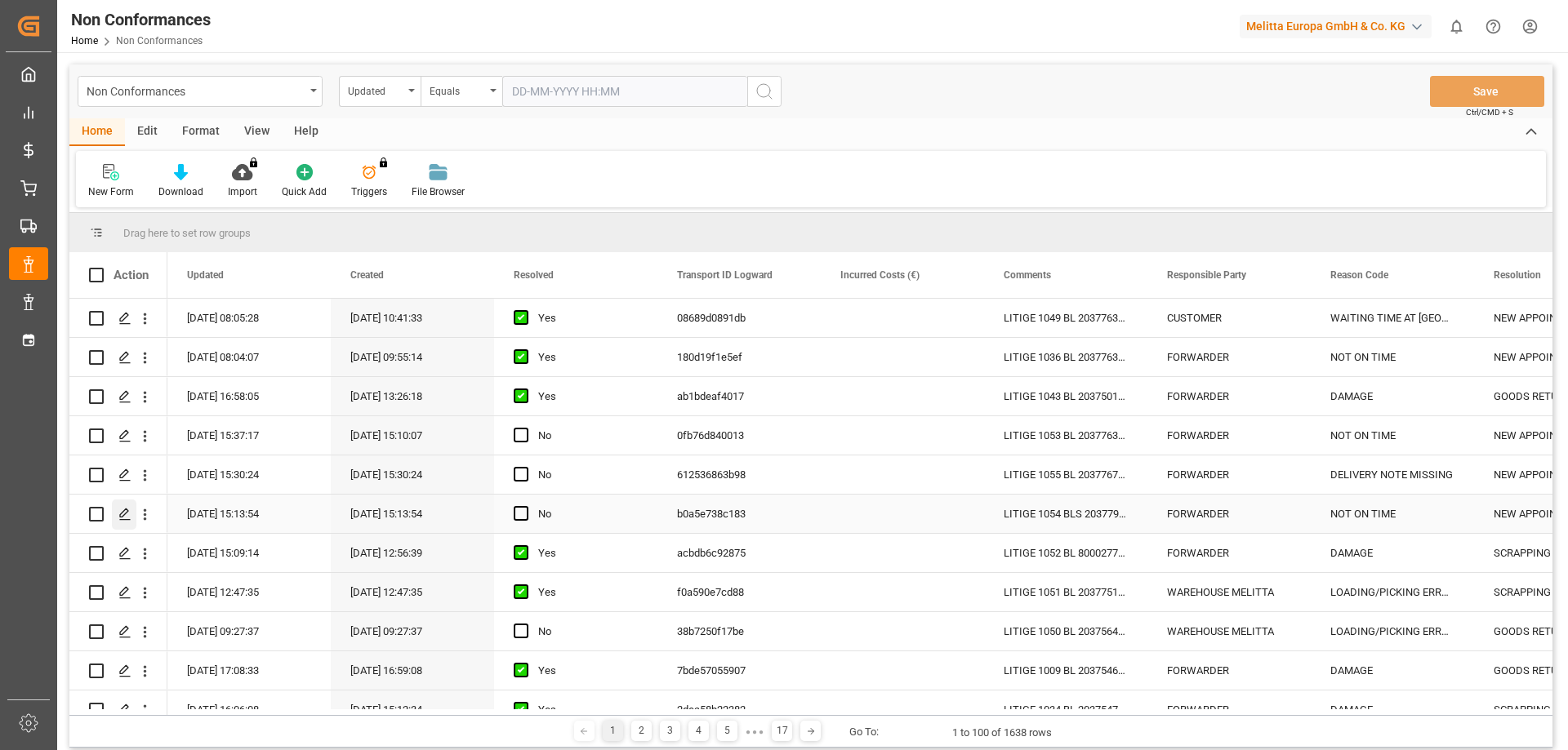
click at [126, 510] on icon "Press SPACE to select this row." at bounding box center [125, 514] width 13 height 13
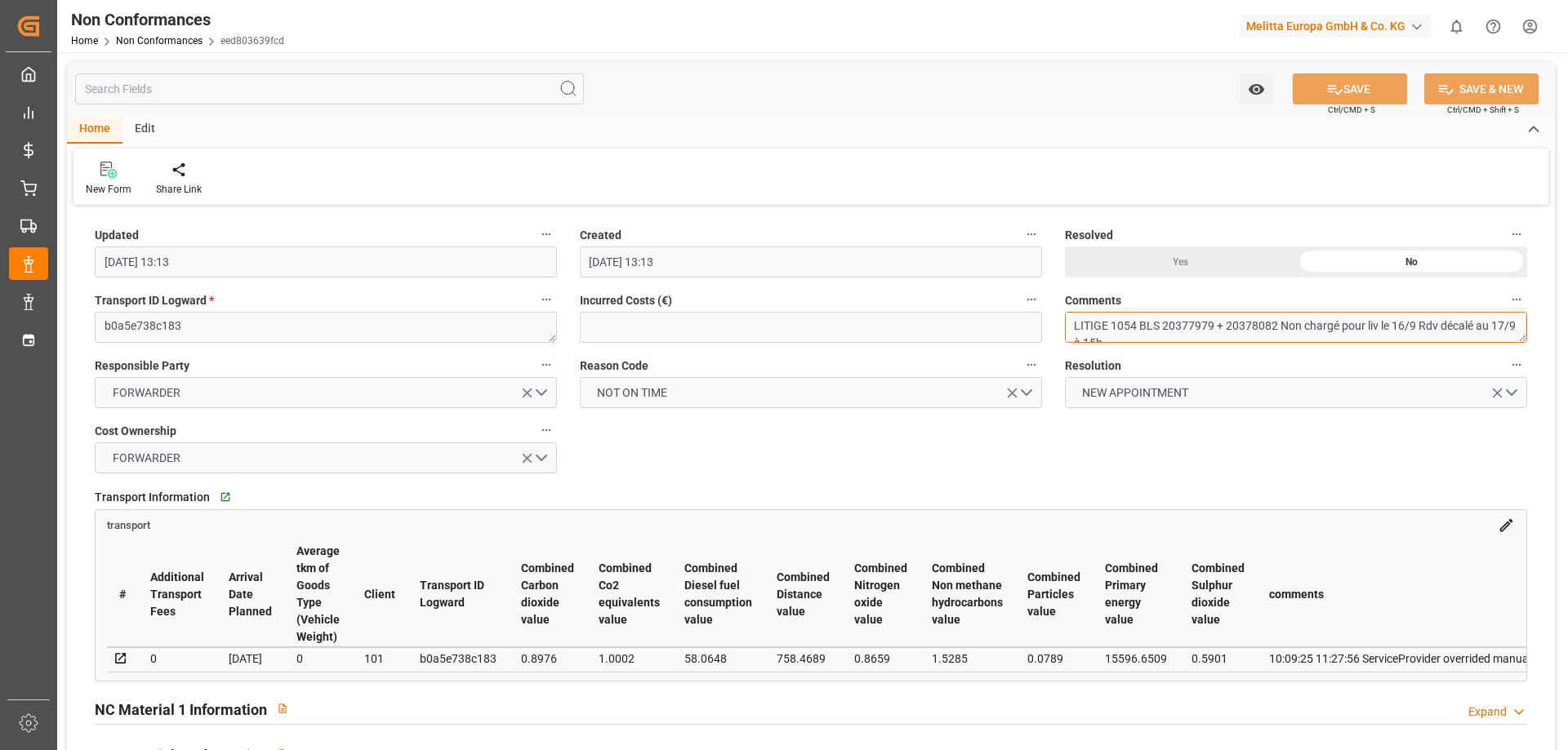
click at [1171, 312] on textarea "LITIGE 1054 BLS 20377979 + 20378082 Non chargé pour liv le 16/9 Rdv décalé au 1…" at bounding box center [1296, 328] width 462 height 31
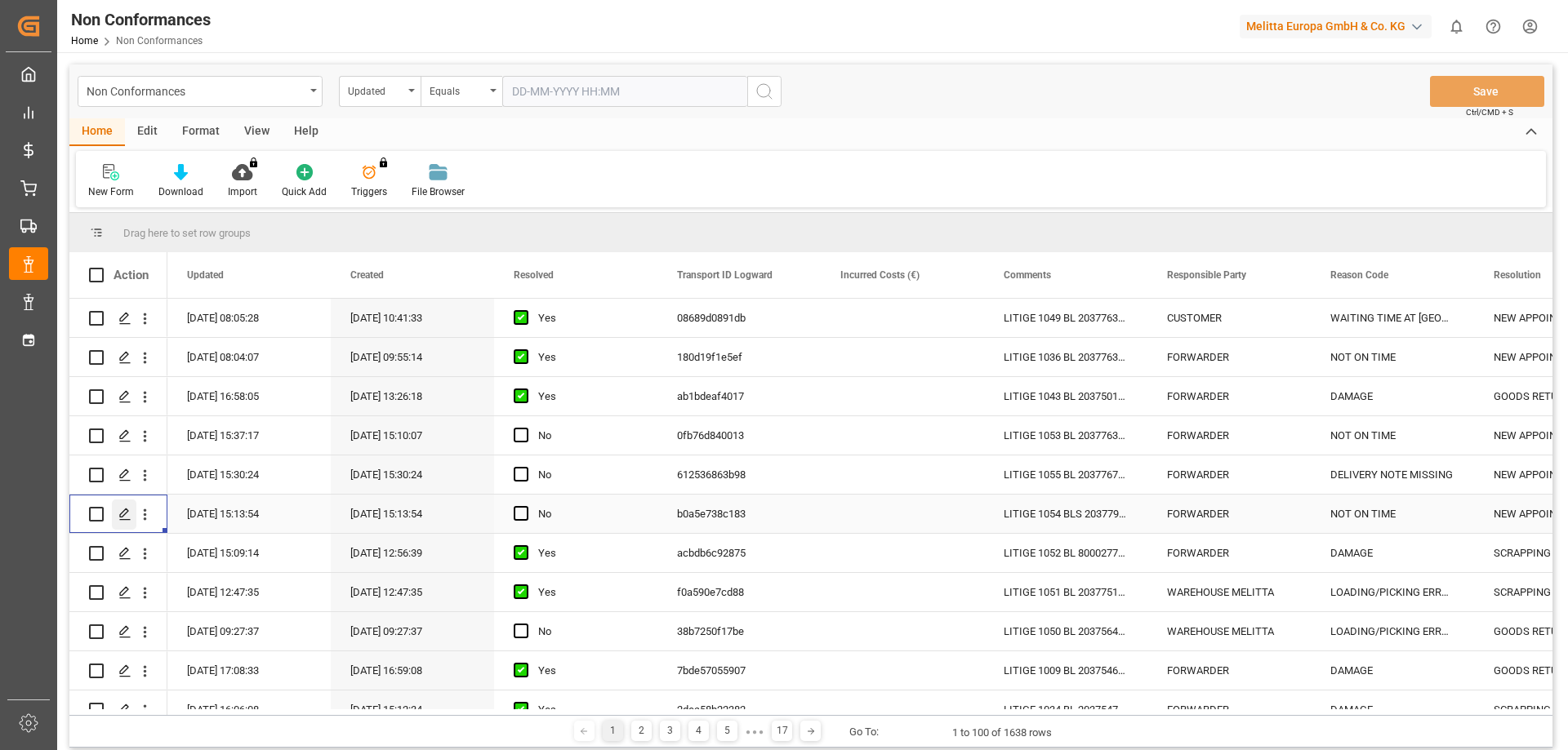
click at [127, 509] on icon "Press SPACE to select this row." at bounding box center [125, 514] width 13 height 13
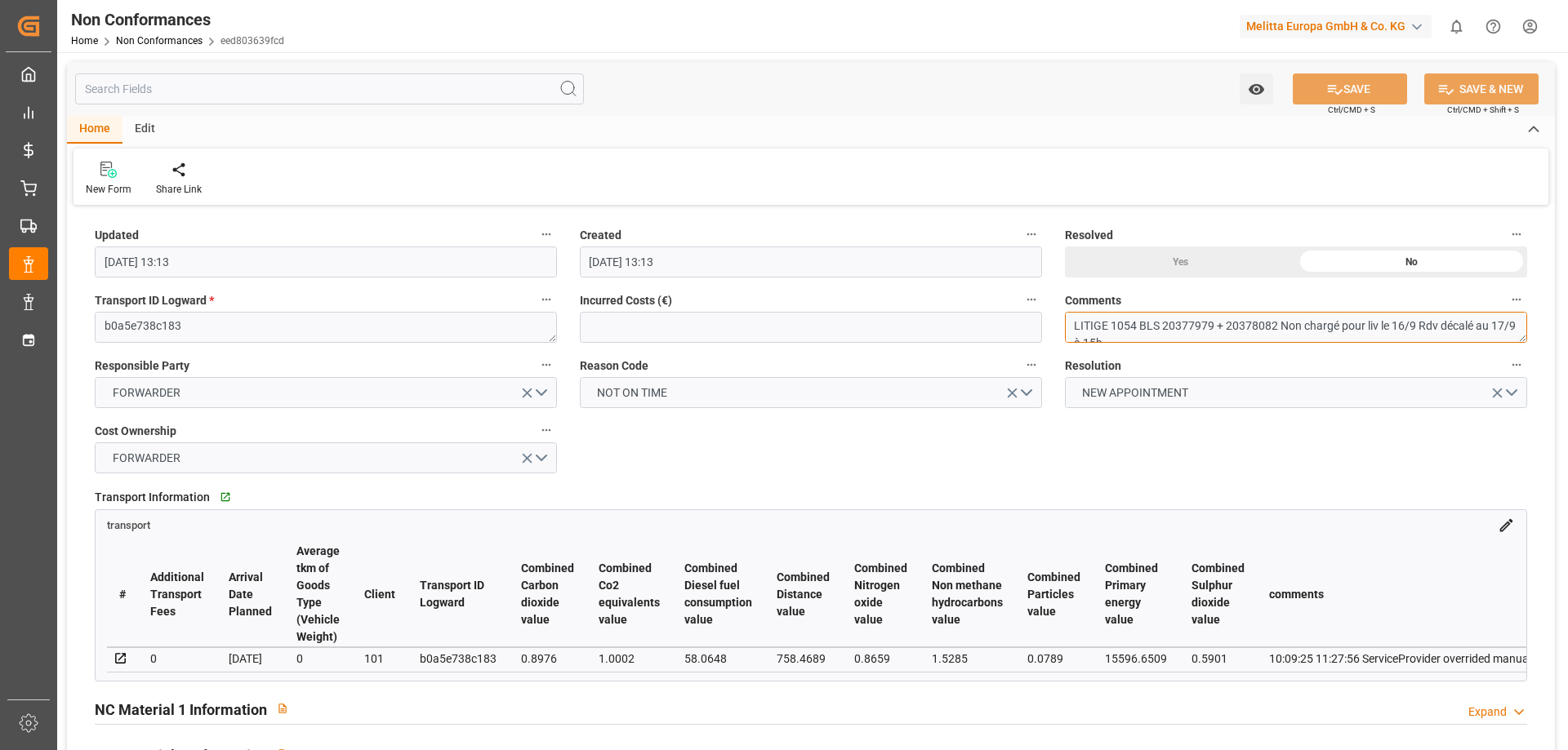
click at [1198, 326] on textarea "LITIGE 1054 BLS 20377979 + 20378082 Non chargé pour liv le 16/9 Rdv décalé au 1…" at bounding box center [1296, 328] width 462 height 31
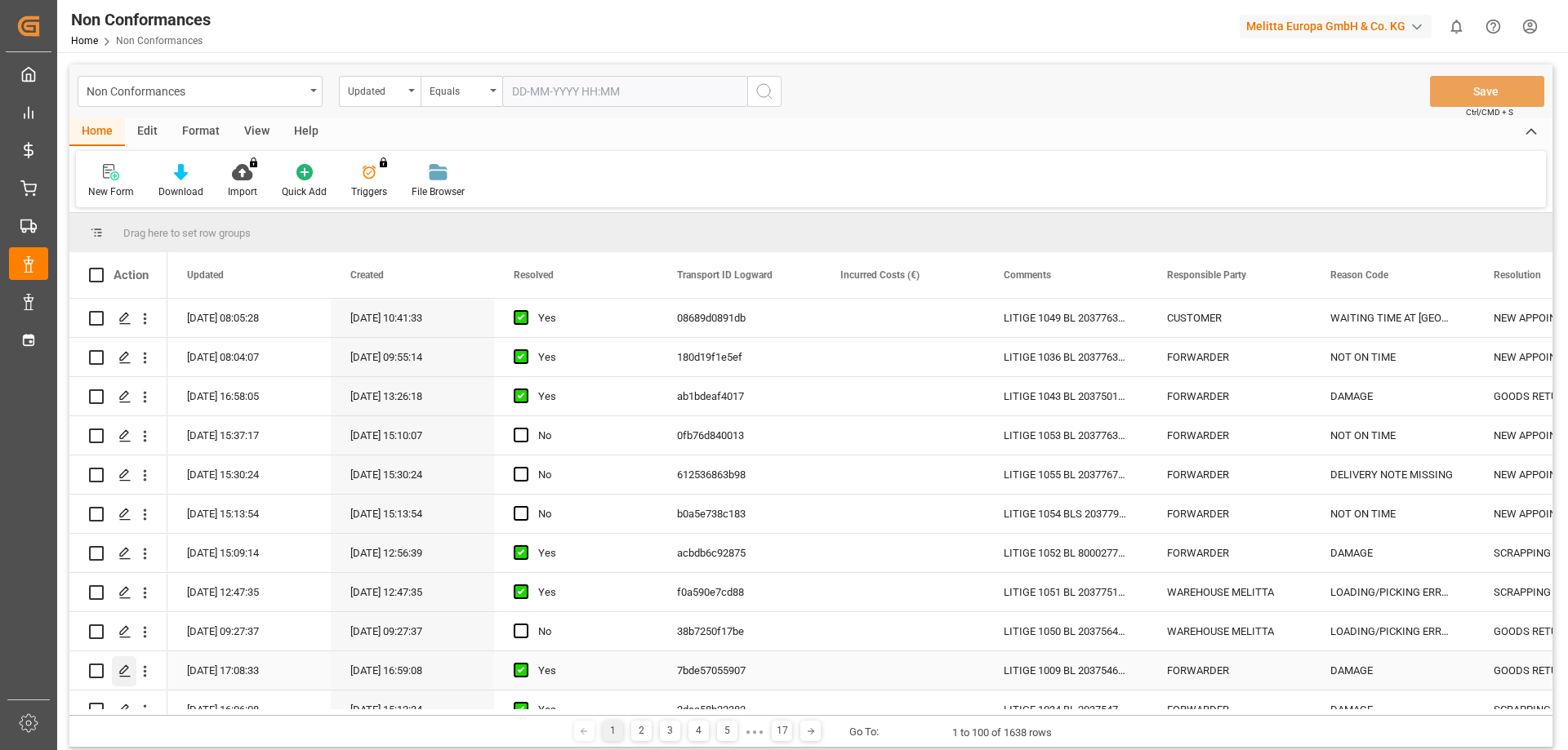
click at [128, 670] on icon "Press SPACE to select this row." at bounding box center [125, 671] width 13 height 13
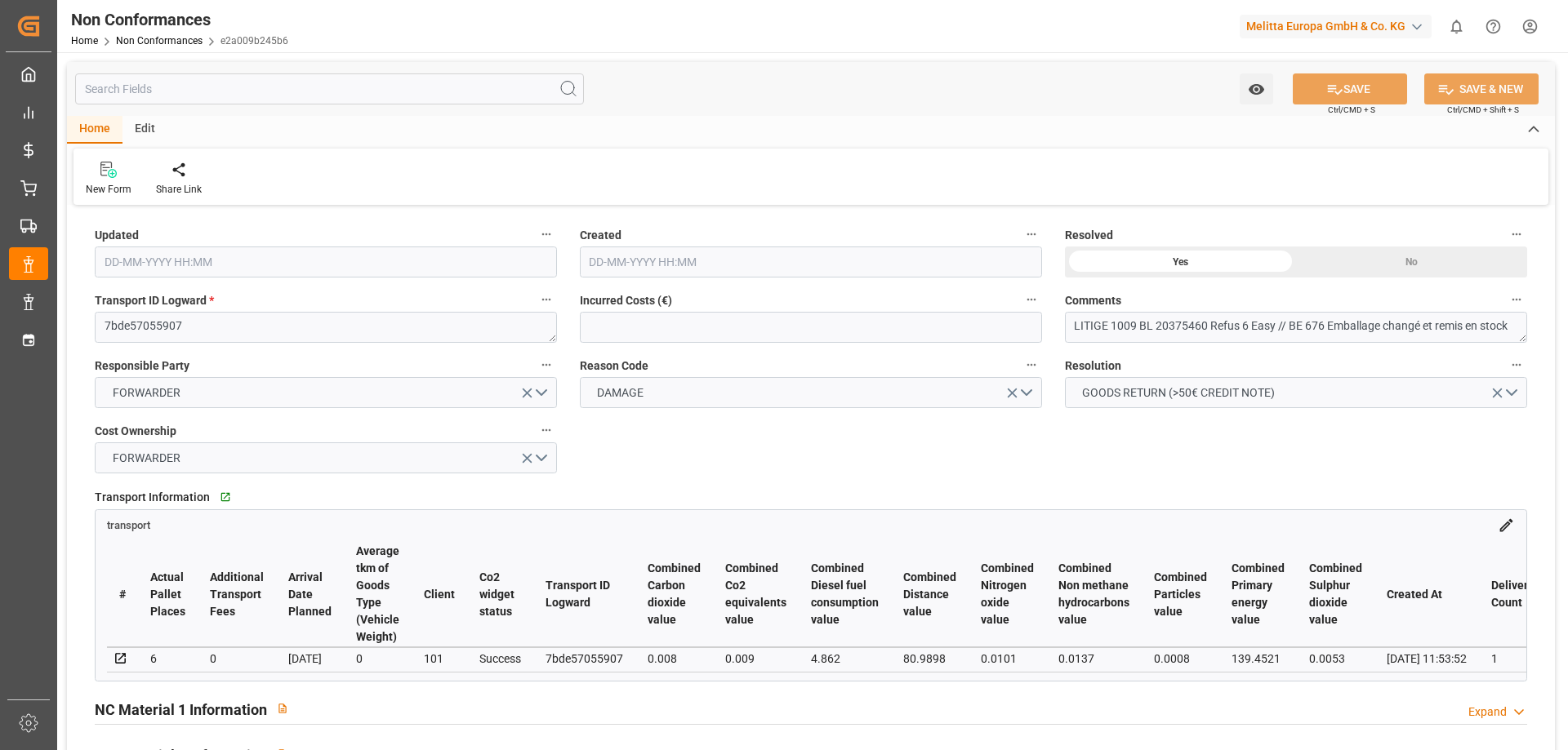
type input "[DATE] 15:08"
type input "[DATE] 14:59"
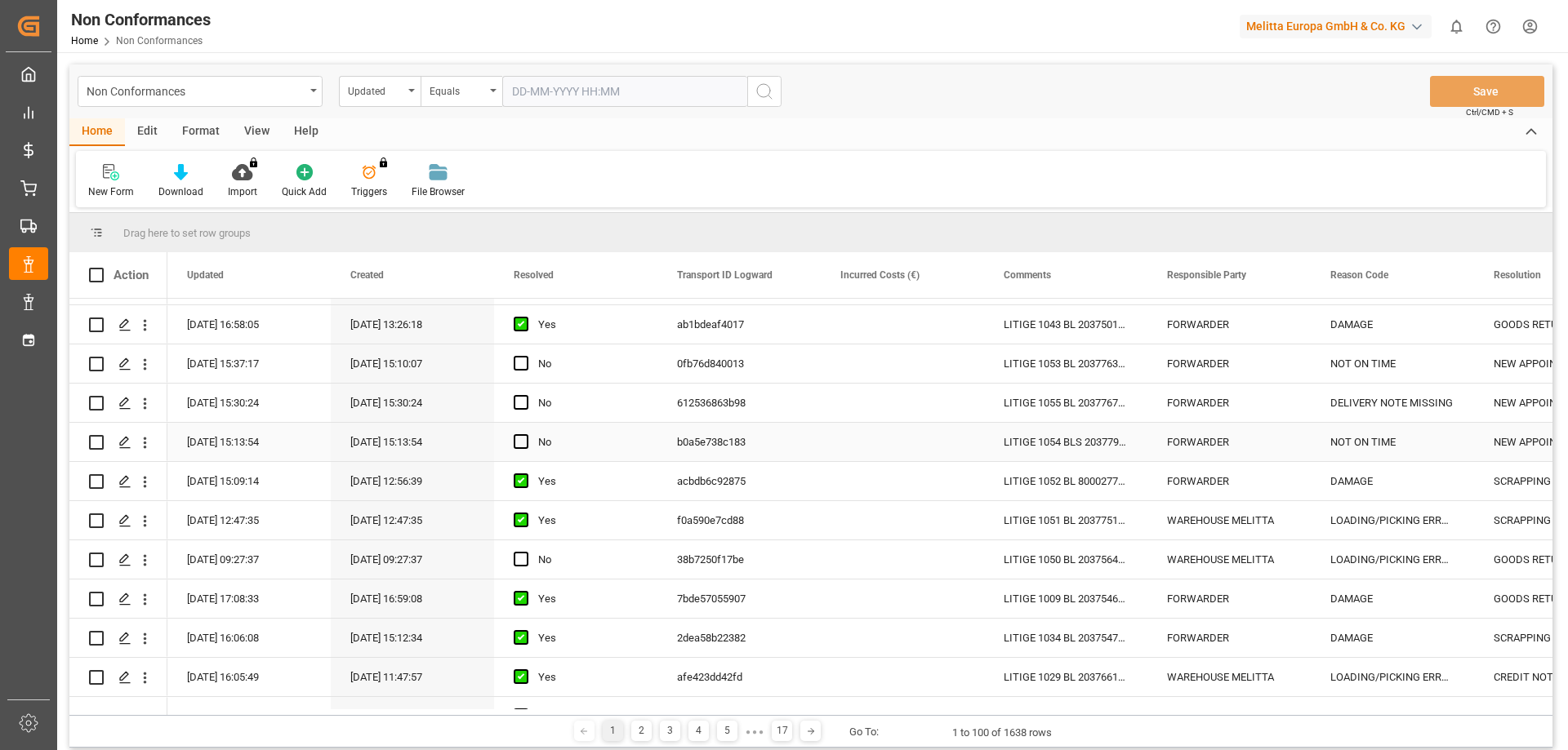
scroll to position [245, 0]
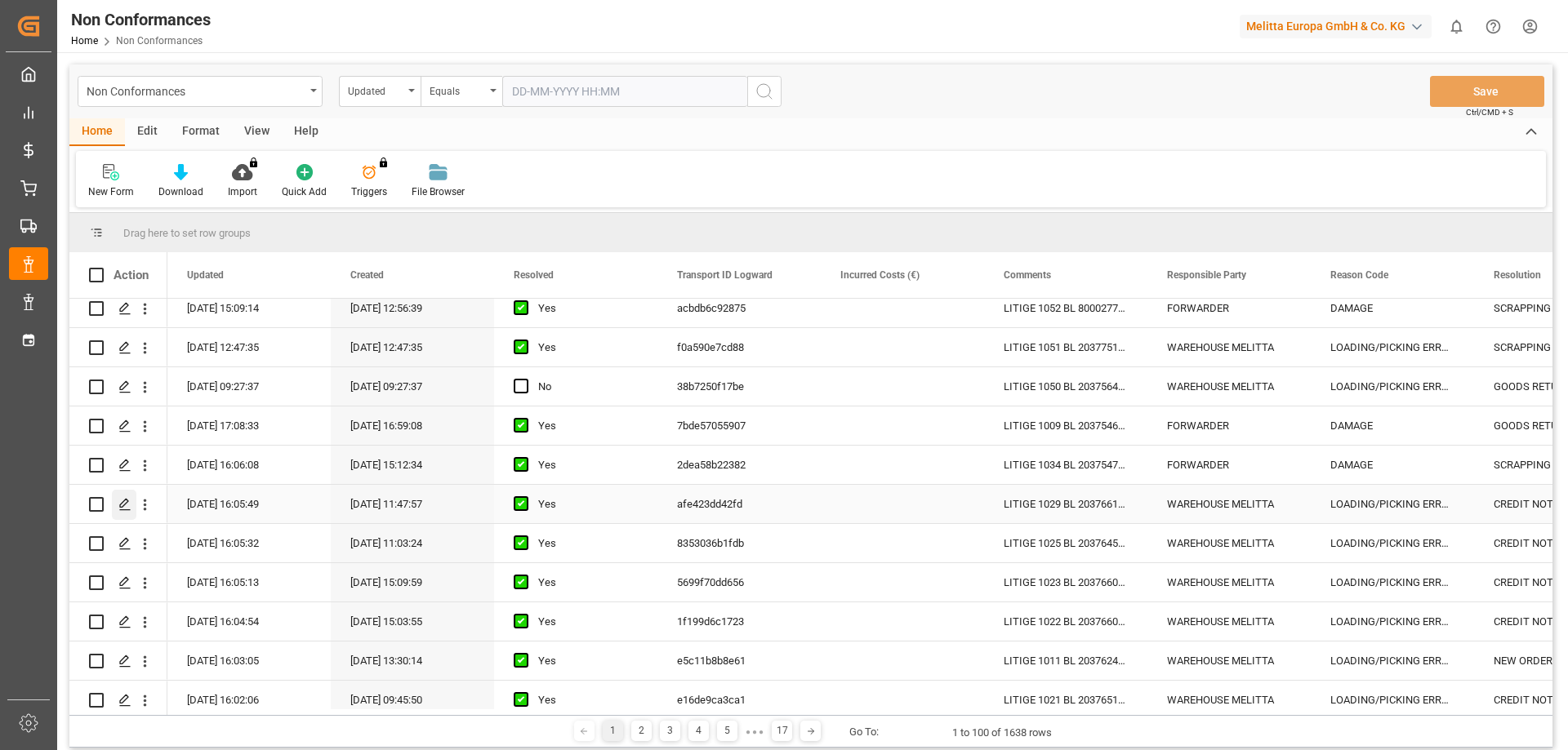
click at [126, 499] on polygon "Press SPACE to select this row." at bounding box center [124, 503] width 8 height 8
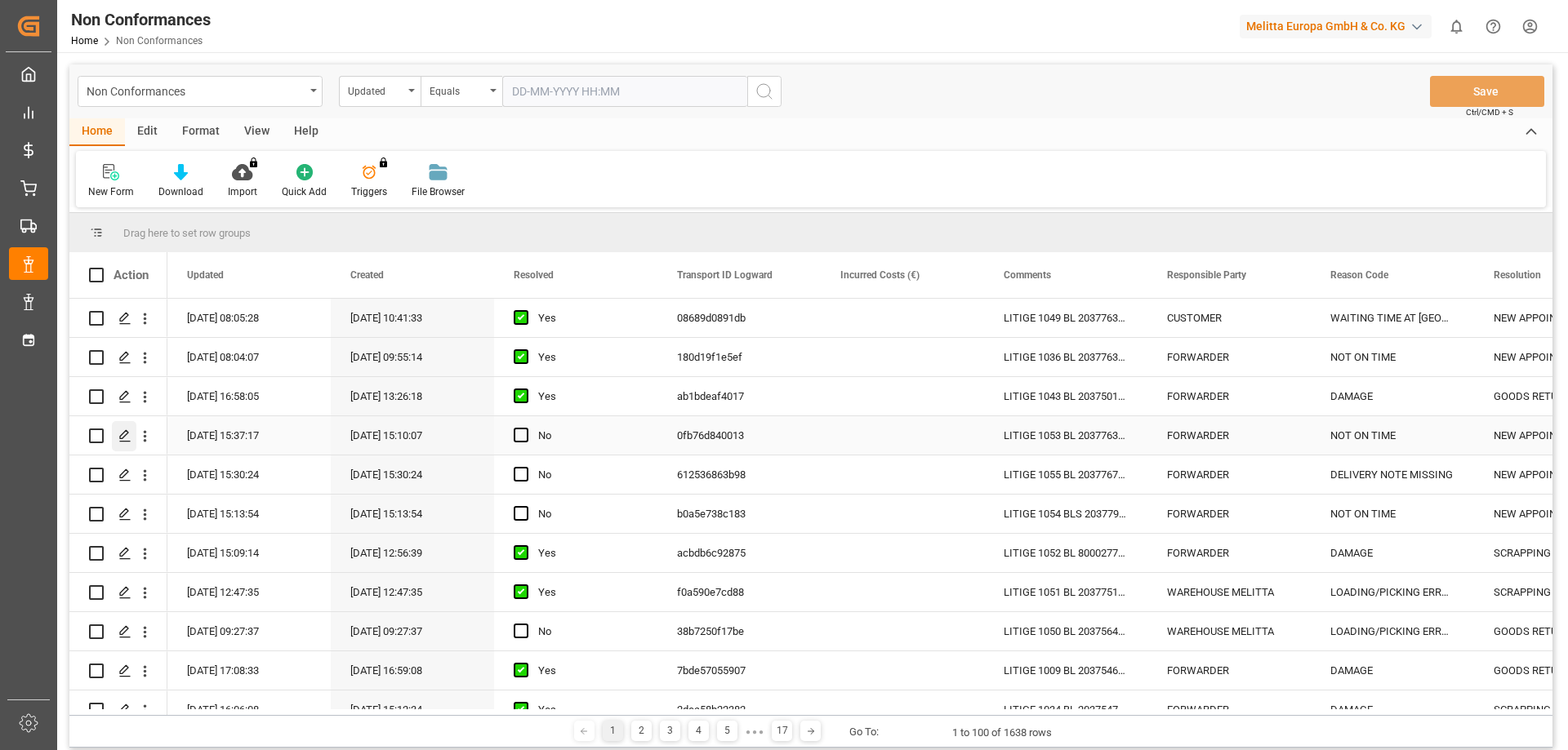
click at [123, 433] on icon "Press SPACE to select this row." at bounding box center [125, 436] width 13 height 13
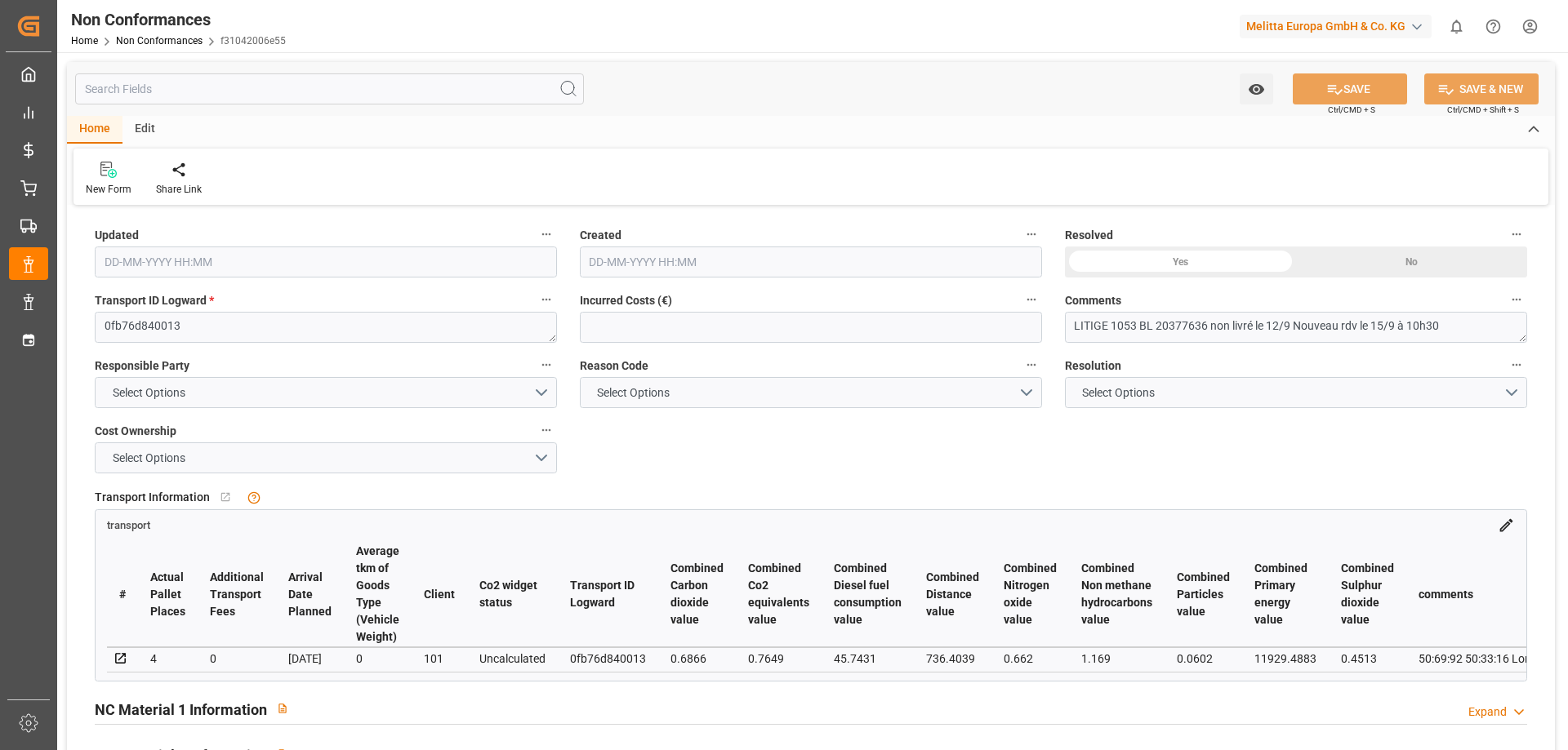
type input "[DATE] 13:37"
type input "[DATE] 13:10"
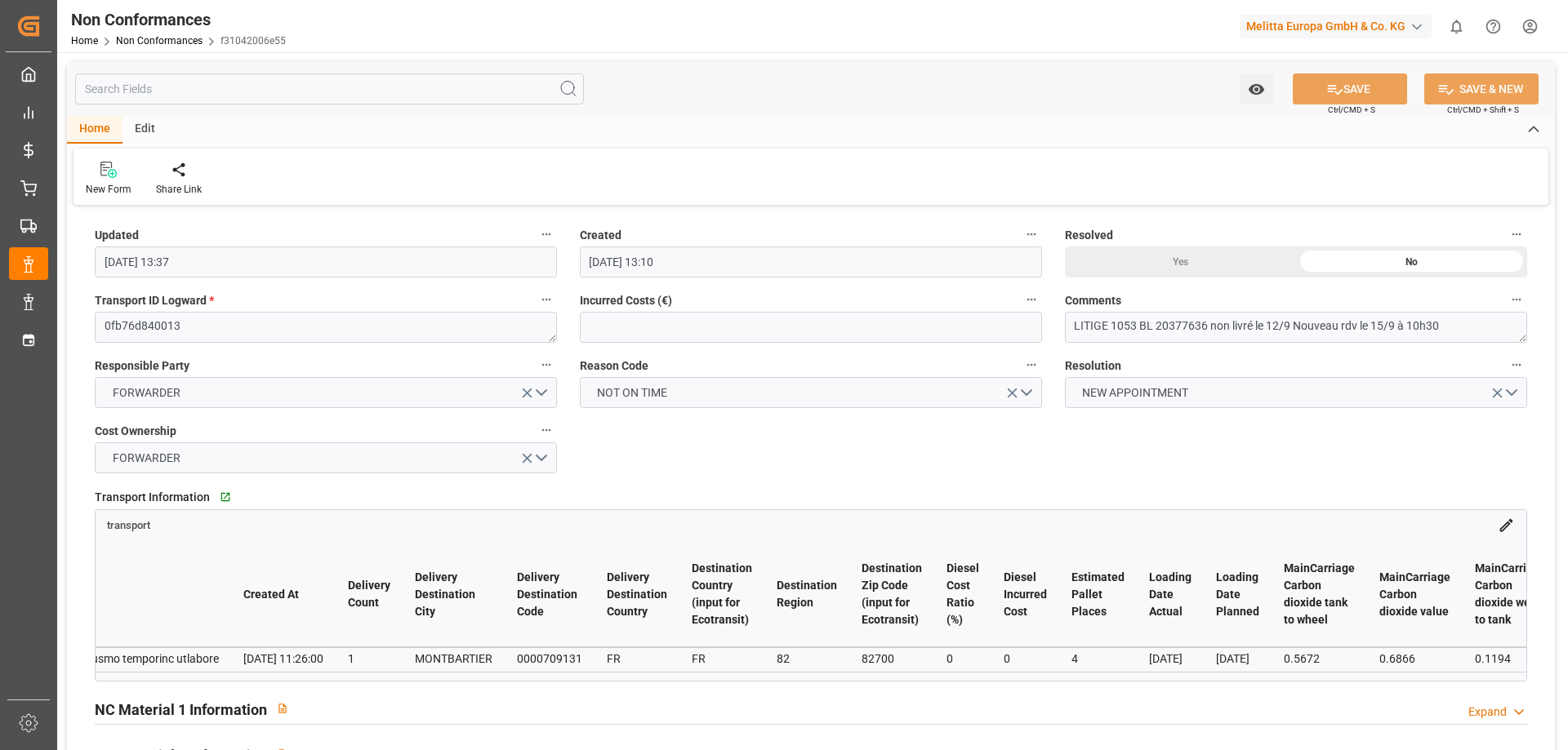
scroll to position [0, 14443]
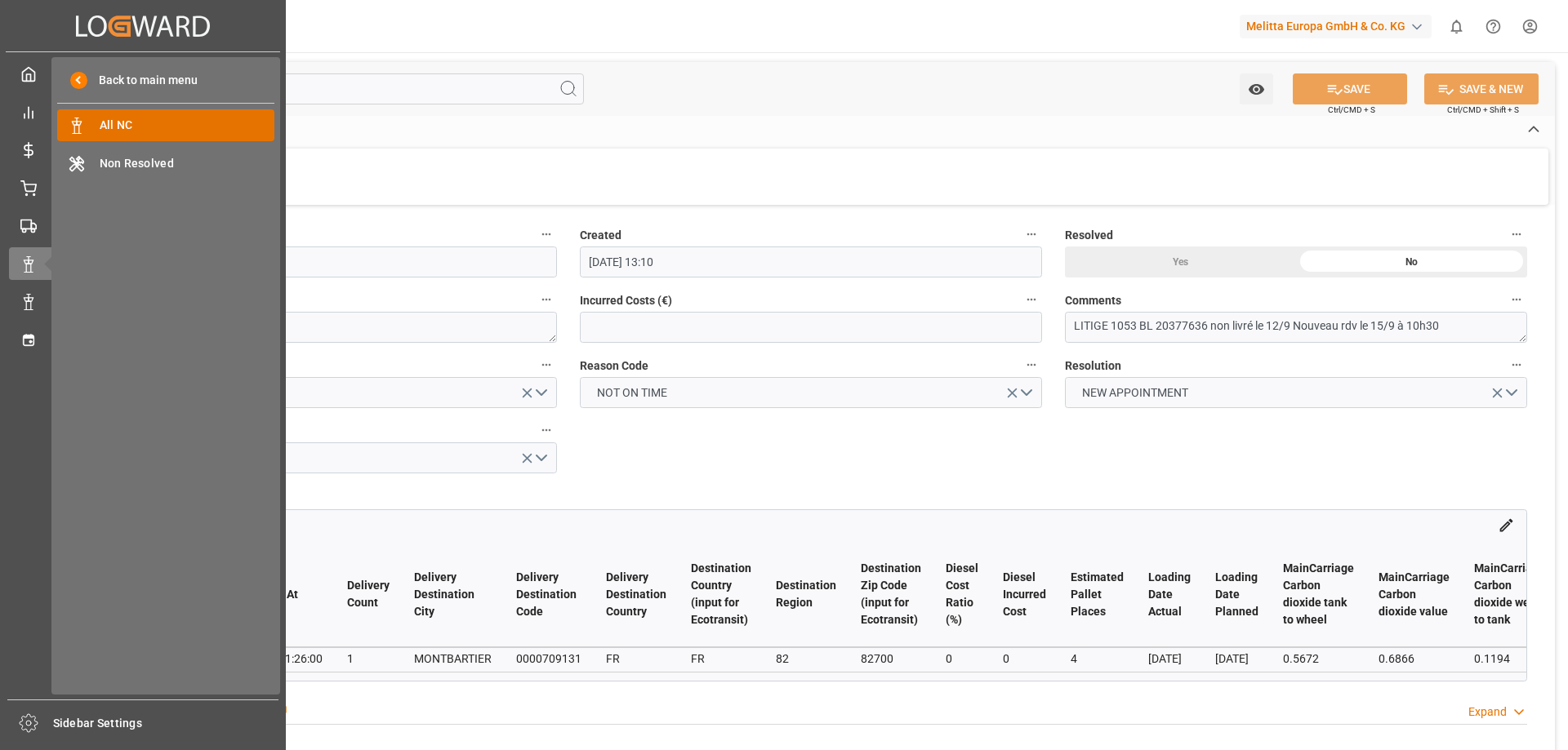
click at [92, 118] on div "All NC All NC" at bounding box center [166, 125] width 217 height 32
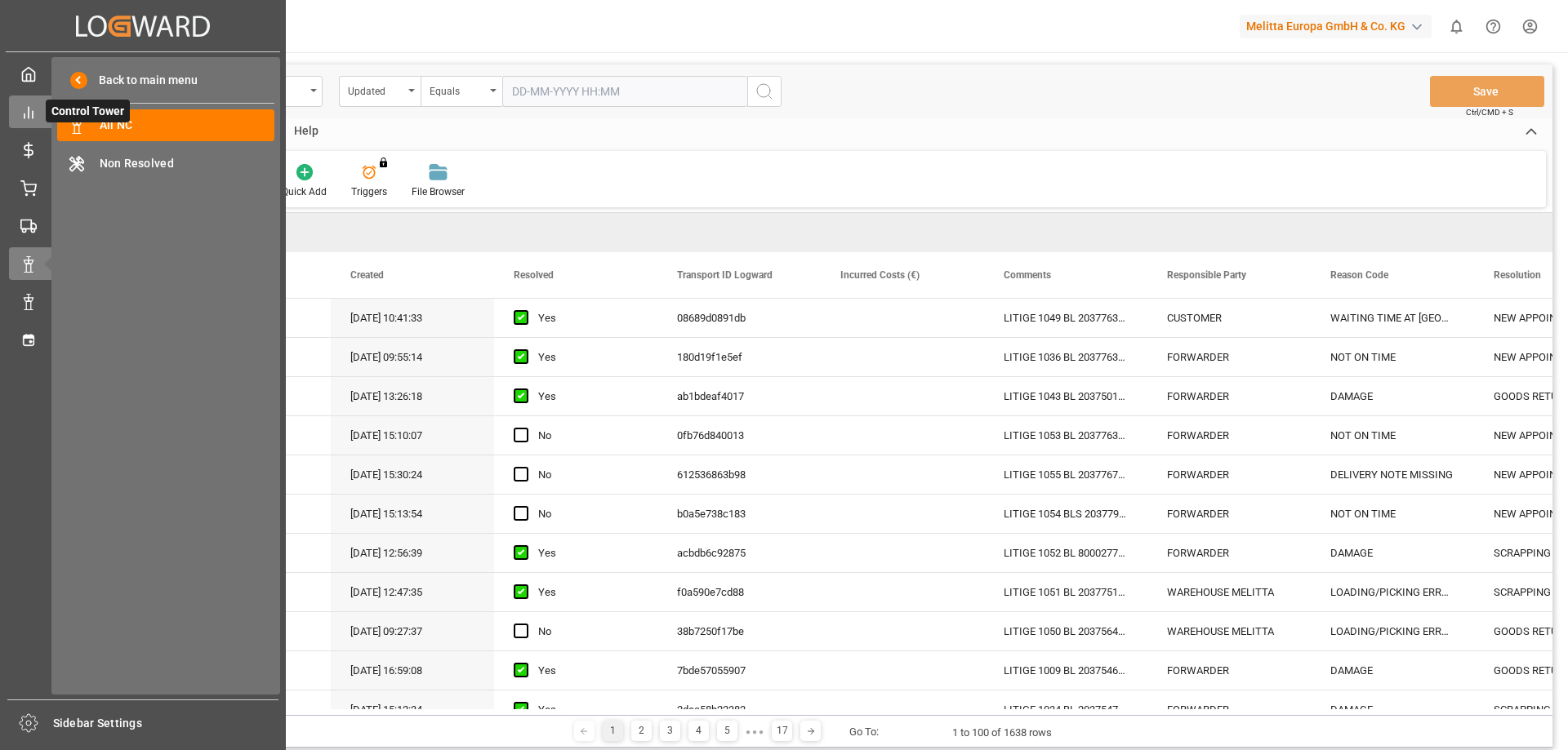
click at [35, 113] on icon at bounding box center [28, 112] width 17 height 17
